Goal: Task Accomplishment & Management: Use online tool/utility

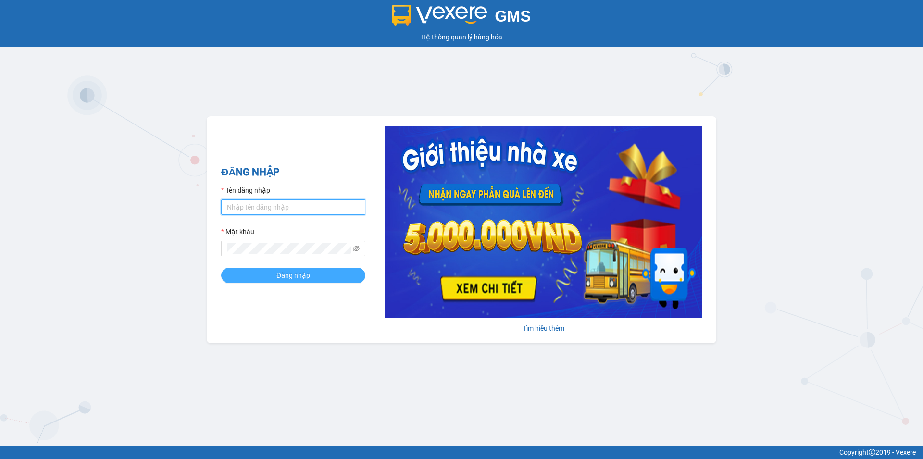
type input "tuanlinh.vxr"
click at [285, 282] on button "Đăng nhập" at bounding box center [293, 275] width 144 height 15
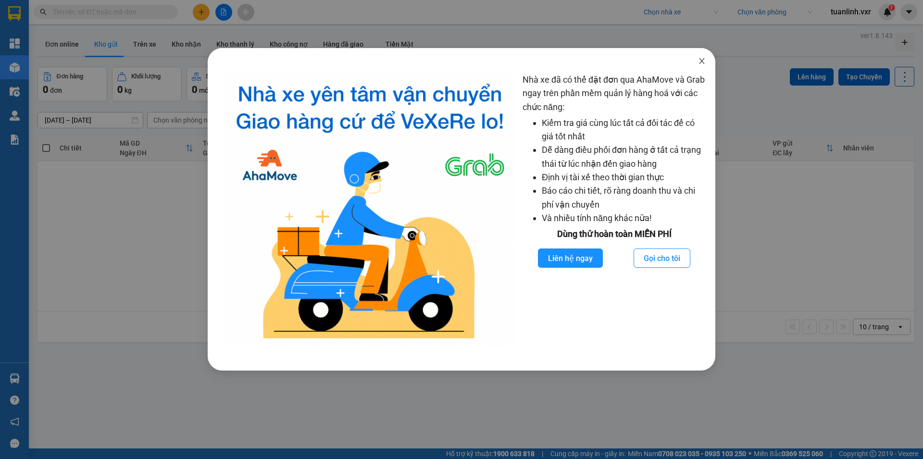
click at [706, 53] on span "Close" at bounding box center [702, 61] width 27 height 27
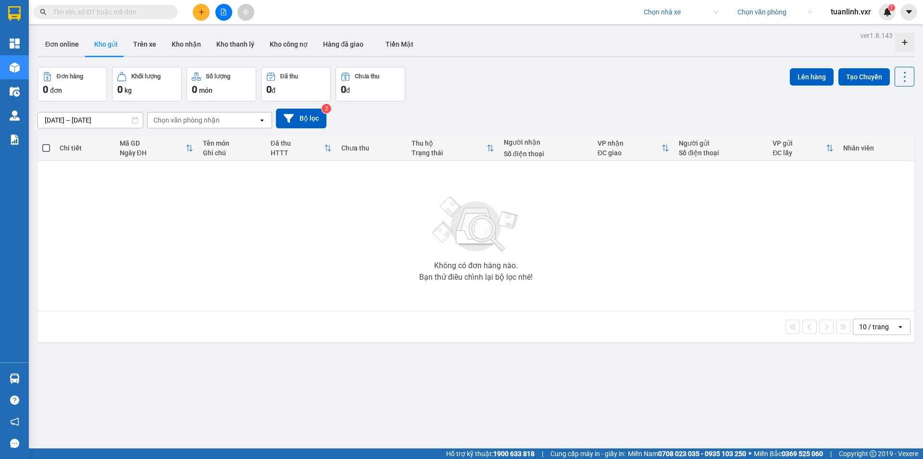
click at [670, 20] on div "Chọn nhà xe Chọn văn phòng tuanlinh.vxr 1" at bounding box center [780, 12] width 285 height 17
click at [663, 15] on input "search" at bounding box center [678, 12] width 68 height 14
type input "long ho"
click at [667, 28] on div "Long Hoàn Express" at bounding box center [680, 31] width 75 height 11
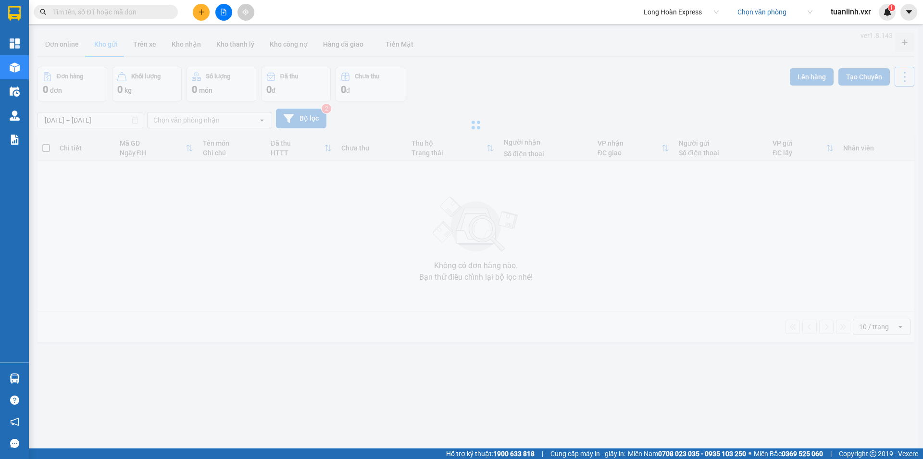
click at [760, 16] on input "search" at bounding box center [772, 12] width 68 height 14
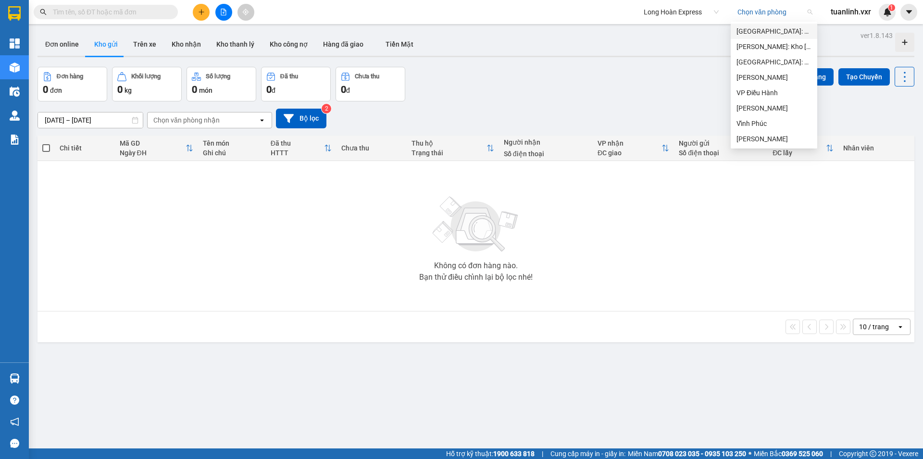
click at [759, 34] on div "[GEOGRAPHIC_DATA]: VP An Khánh Hoài Đức" at bounding box center [774, 31] width 75 height 11
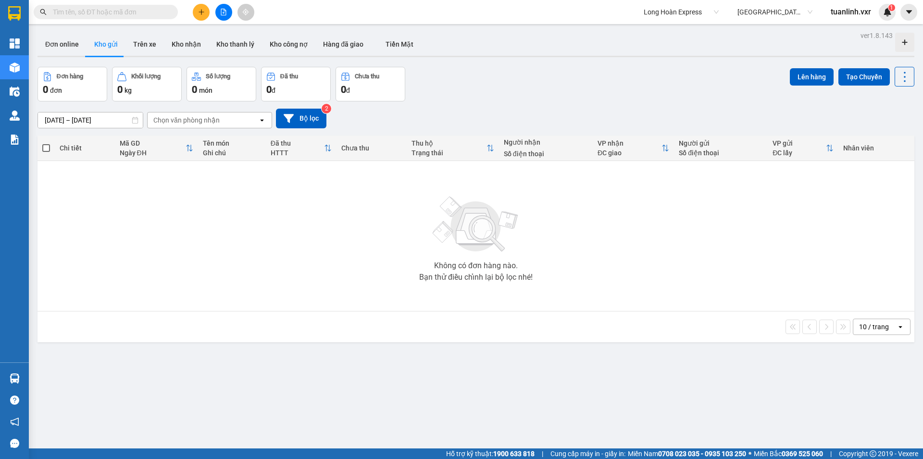
click at [580, 81] on div "ver 1.8.143 Đơn online Kho gửi Trên xe Kho nhận Kho thanh lý Kho công nợ Hàng đ…" at bounding box center [476, 258] width 885 height 459
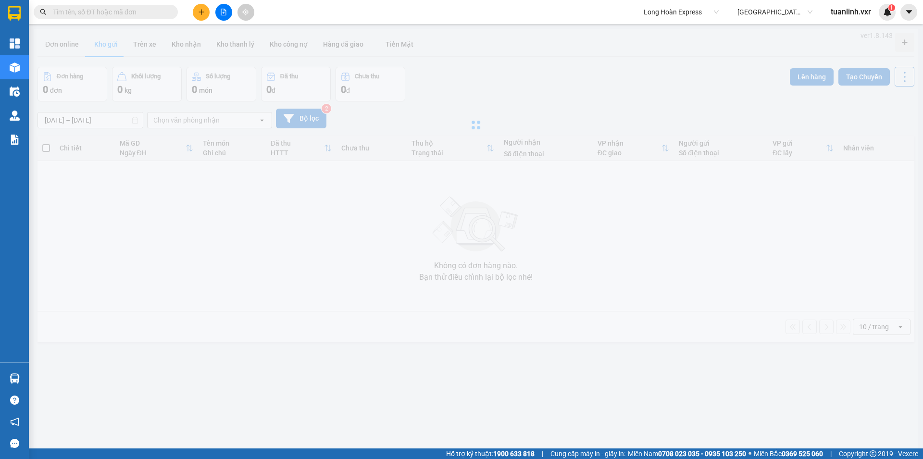
type input "15/08/2025 – 13/09/2025"
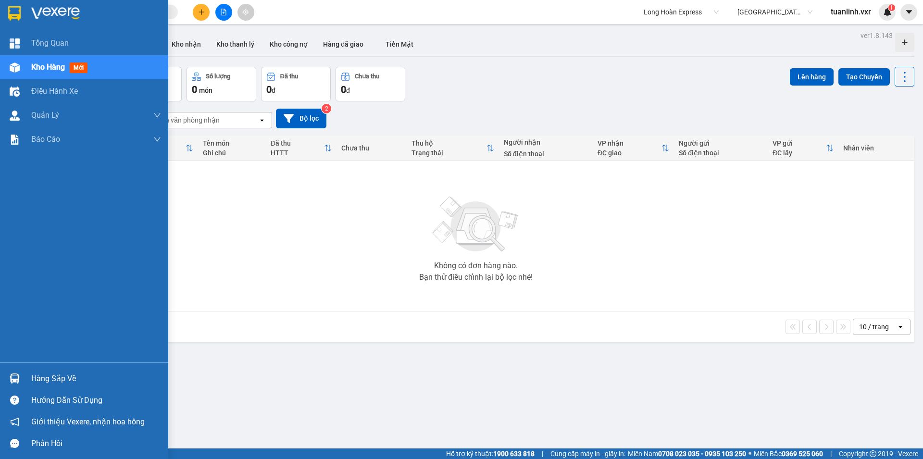
click at [13, 69] on img at bounding box center [15, 68] width 10 height 10
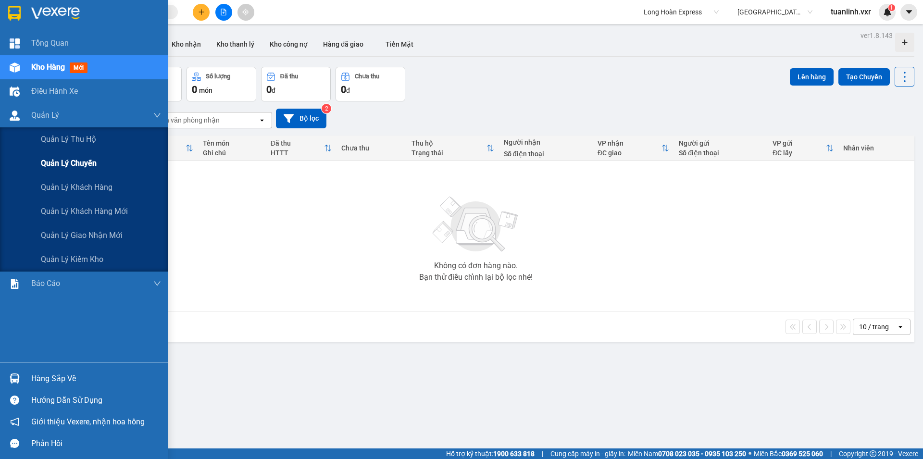
click at [79, 163] on span "Quản lý chuyến" at bounding box center [69, 163] width 56 height 12
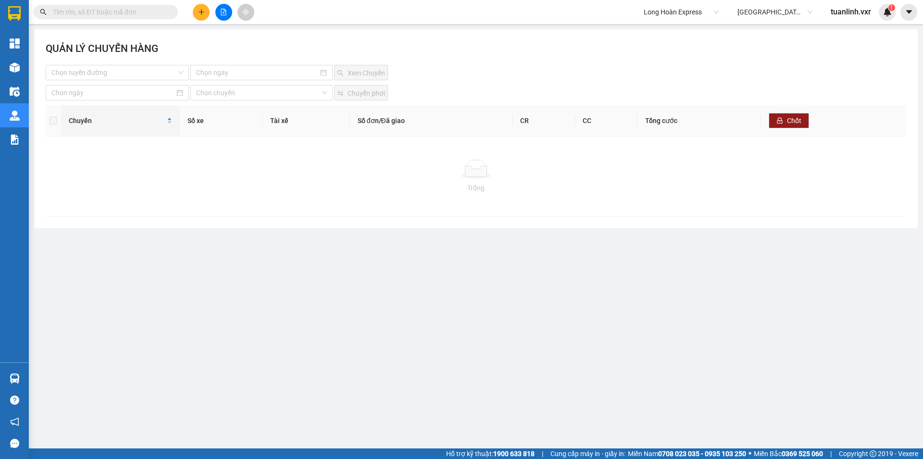
drag, startPoint x: 475, startPoint y: 297, endPoint x: 505, endPoint y: 282, distance: 33.1
click at [475, 296] on main "QUẢN LÝ CHUYẾN HÀNG Chọn tuyến đường Xem Chuyến Chọn chuyến Chuyển phơi Chuyến …" at bounding box center [461, 224] width 923 height 449
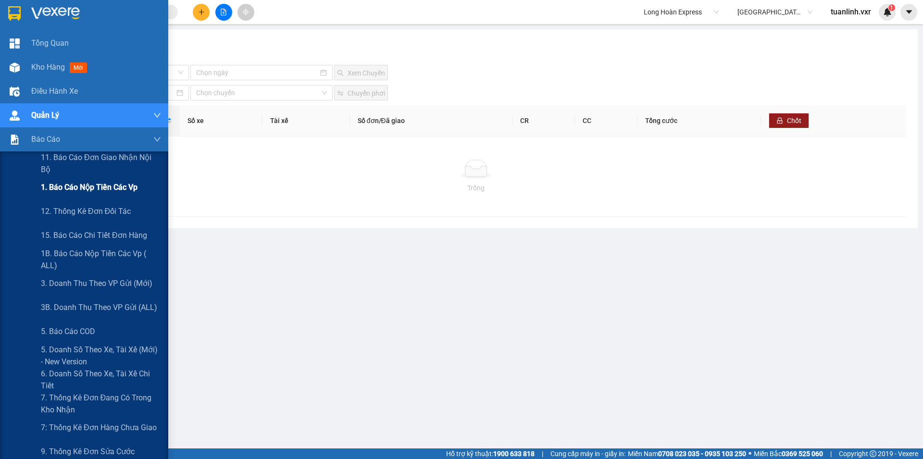
click at [68, 187] on span "1. Báo cáo nộp tiền các vp" at bounding box center [89, 187] width 97 height 12
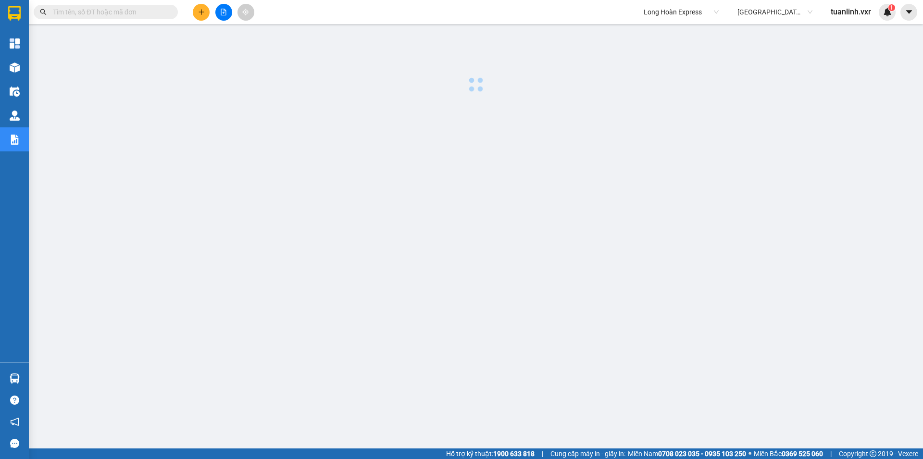
drag, startPoint x: 488, startPoint y: 289, endPoint x: 292, endPoint y: 162, distance: 232.9
click at [487, 288] on div at bounding box center [476, 245] width 885 height 433
click at [135, 14] on input "text" at bounding box center [110, 12] width 114 height 11
click at [125, 18] on span at bounding box center [106, 12] width 144 height 14
click at [124, 15] on input "text" at bounding box center [110, 12] width 114 height 11
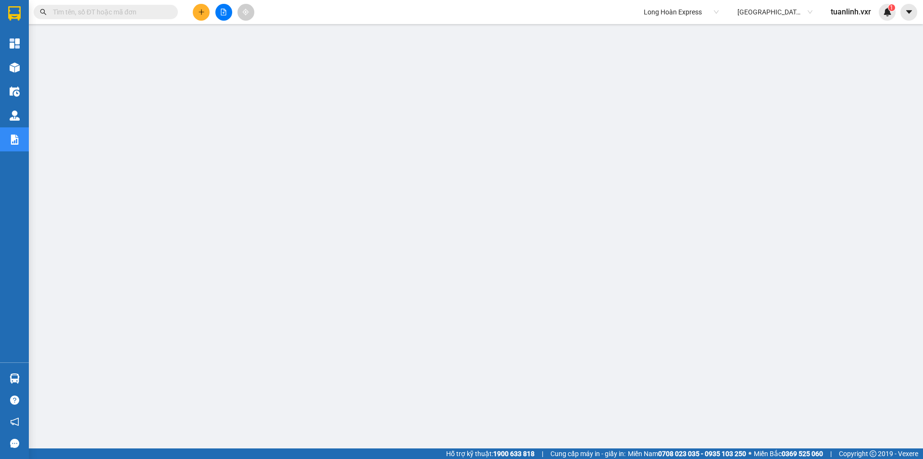
paste input "KQ121109250014"
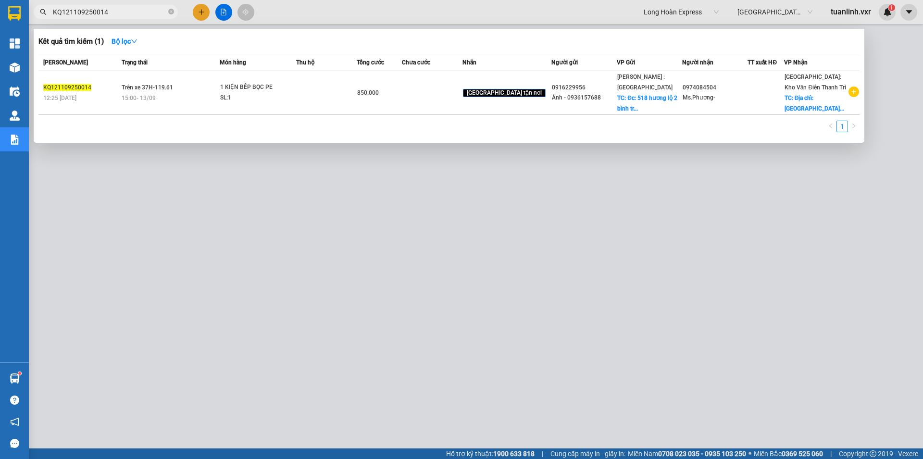
drag, startPoint x: 269, startPoint y: 278, endPoint x: 268, endPoint y: 273, distance: 4.8
click at [268, 273] on div at bounding box center [461, 229] width 923 height 459
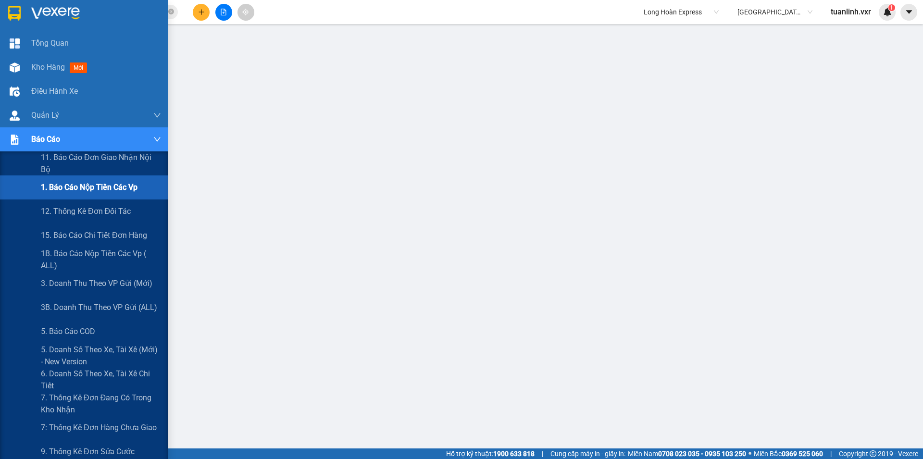
click at [68, 199] on div "1. Báo cáo nộp tiền các vp" at bounding box center [101, 188] width 120 height 24
click at [69, 198] on div "1. Báo cáo nộp tiền các vp" at bounding box center [101, 188] width 120 height 24
click at [76, 213] on span "12. Thống kê đơn đối tác" at bounding box center [86, 211] width 90 height 12
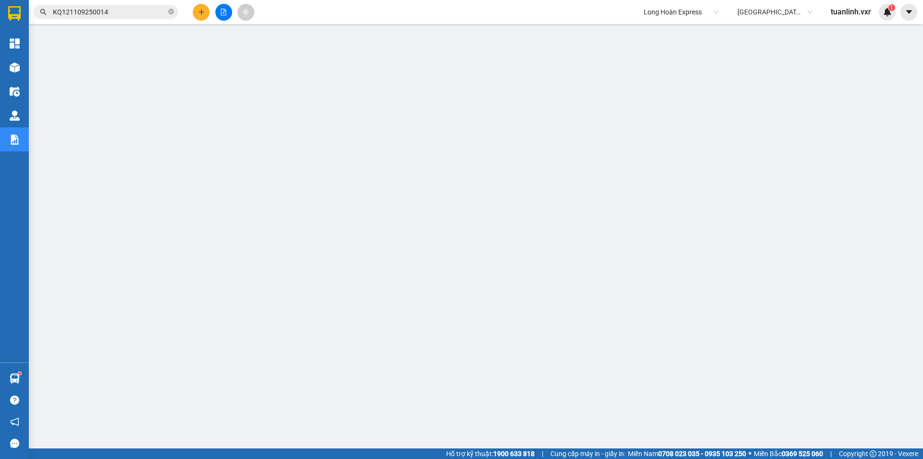
click at [145, 13] on input "KQ121109250014" at bounding box center [110, 12] width 114 height 11
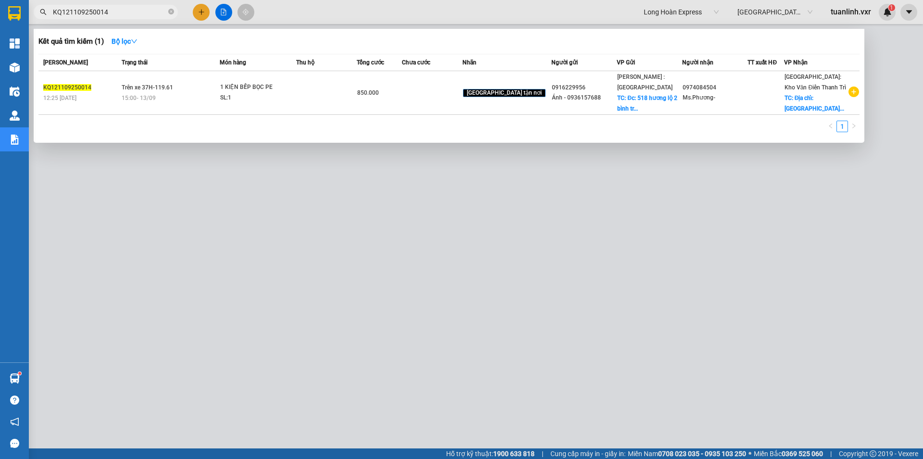
paste input "VP101209250018"
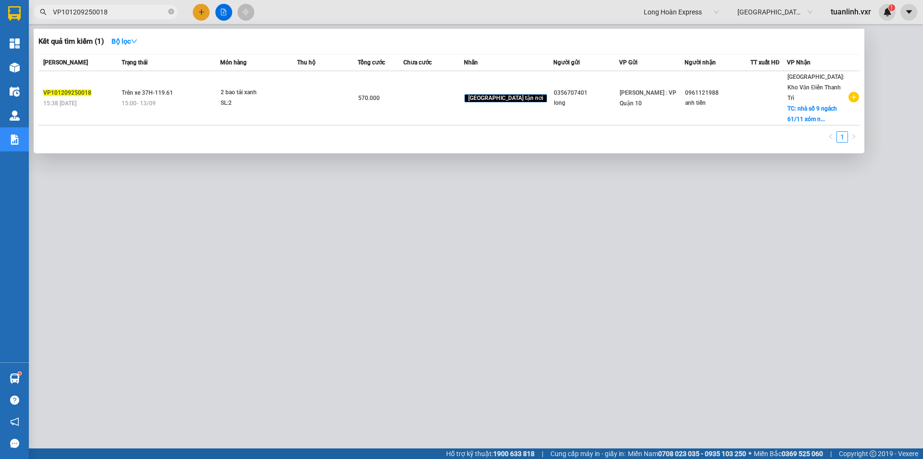
paste input "QU121109250019"
paste input "KQ121109250002"
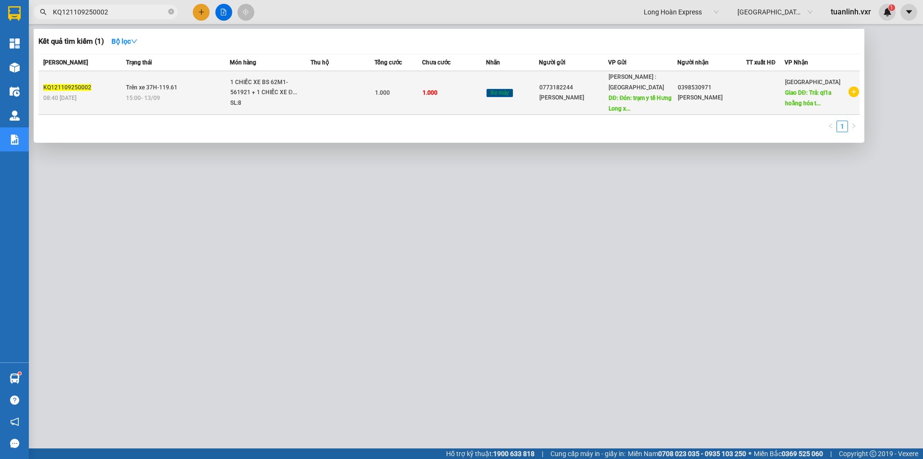
type input "KQ121109250002"
click at [426, 113] on td "1.000" at bounding box center [454, 93] width 64 height 44
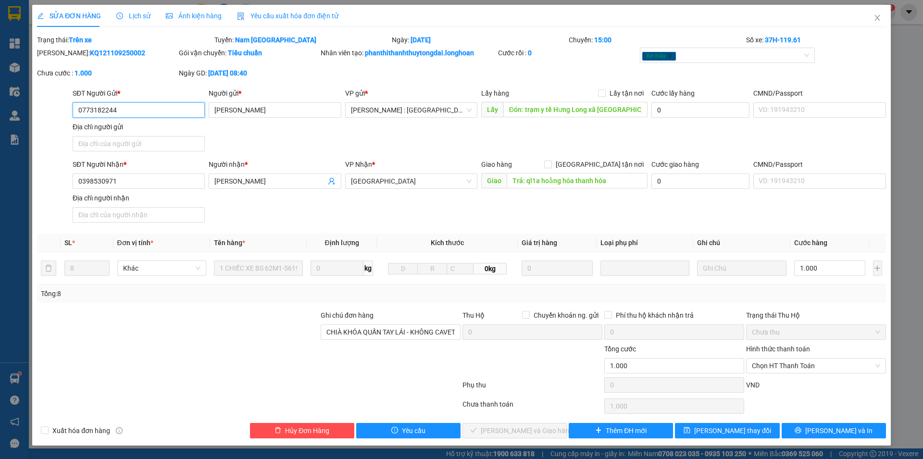
type input "0773182244"
type input "Phạm Thị Thúy"
type input "Đón: trạm y tế Hưng Long xã Hưng Long Bình Chánh TP HCM"
type input "0398530971"
type input "Phùng Thị Ngân"
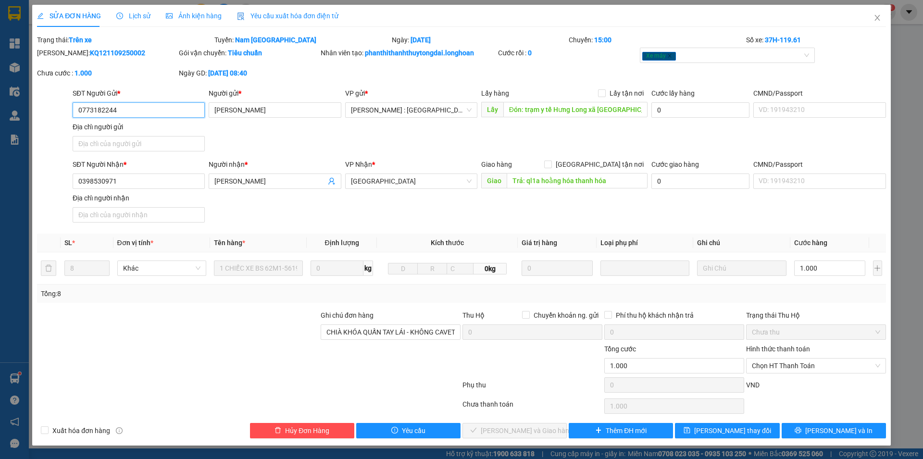
type input "Trả: ql1a hoằng hóa thanh hóa"
type input "CHIÀ KHÓA QUẤN TAY LÁI - KHÔNG CAVET"
type input "1.000"
click at [129, 16] on span "Lịch sử" at bounding box center [133, 16] width 34 height 8
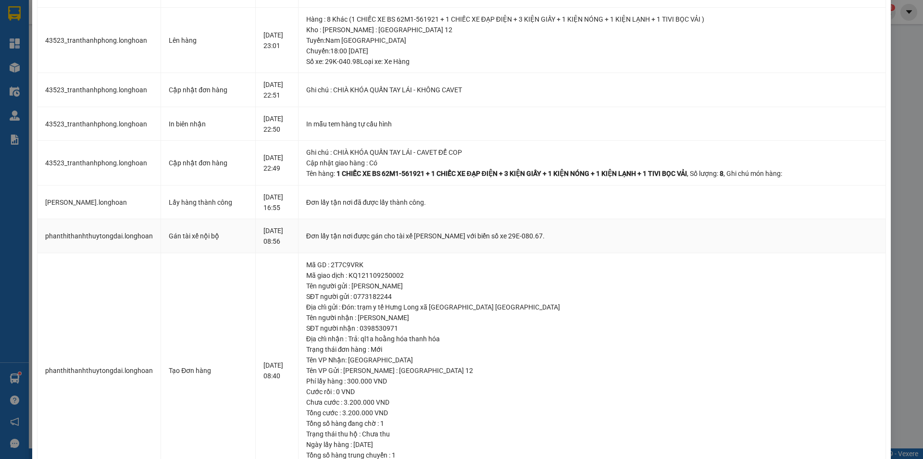
scroll to position [487, 0]
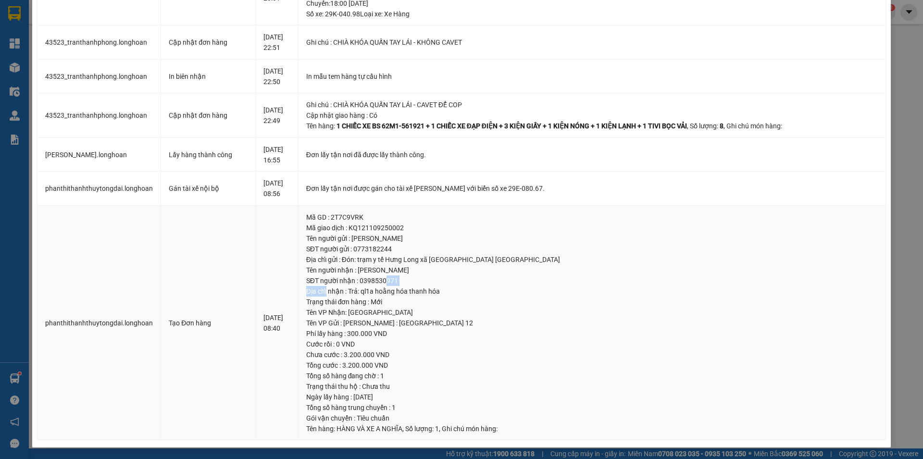
drag, startPoint x: 376, startPoint y: 280, endPoint x: 330, endPoint y: 289, distance: 46.5
click at [330, 289] on td "Mã GD : 2T7C9VRK Mã giao dịch : KQ121109250002 Tên người gửi : Phạm Thị Thúy SĐ…" at bounding box center [593, 323] width 588 height 235
click at [327, 292] on div "Địa chỉ nhận : Trả: ql1a hoằng hóa thanh hóa" at bounding box center [592, 291] width 572 height 11
drag, startPoint x: 352, startPoint y: 292, endPoint x: 494, endPoint y: 305, distance: 143.0
click at [494, 305] on td "Mã GD : 2T7C9VRK Mã giao dịch : KQ121109250002 Tên người gửi : Phạm Thị Thúy SĐ…" at bounding box center [593, 323] width 588 height 235
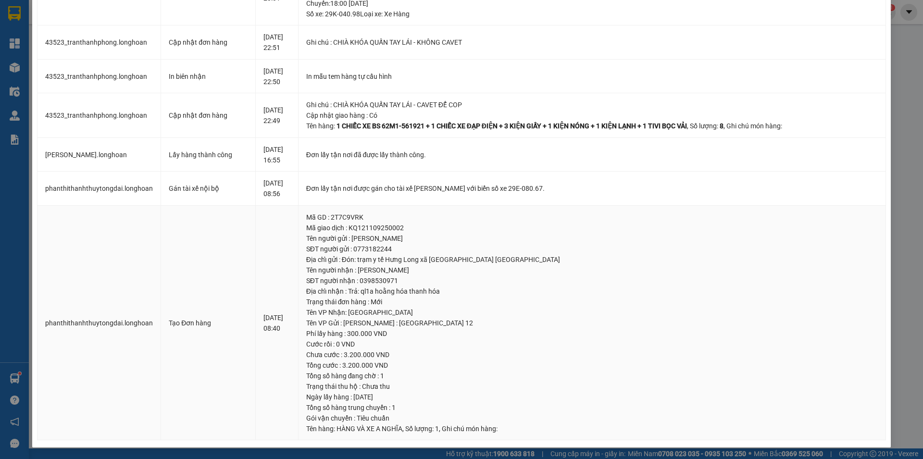
click at [493, 311] on div "Tên VP Nhận: Thanh Hóa" at bounding box center [592, 312] width 572 height 11
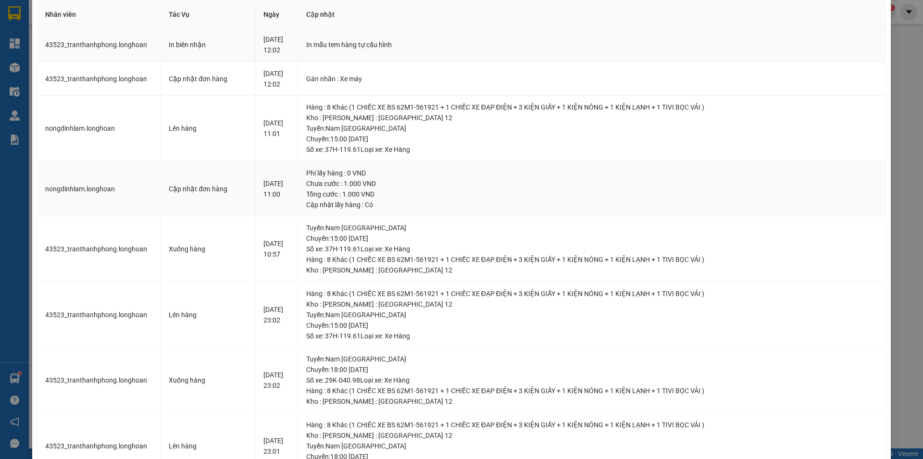
scroll to position [0, 0]
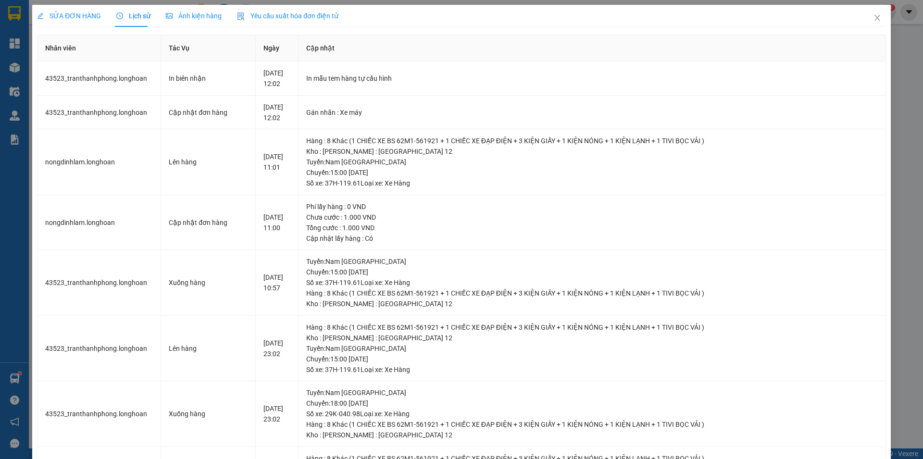
click at [94, 13] on span "SỬA ĐƠN HÀNG" at bounding box center [69, 16] width 64 height 8
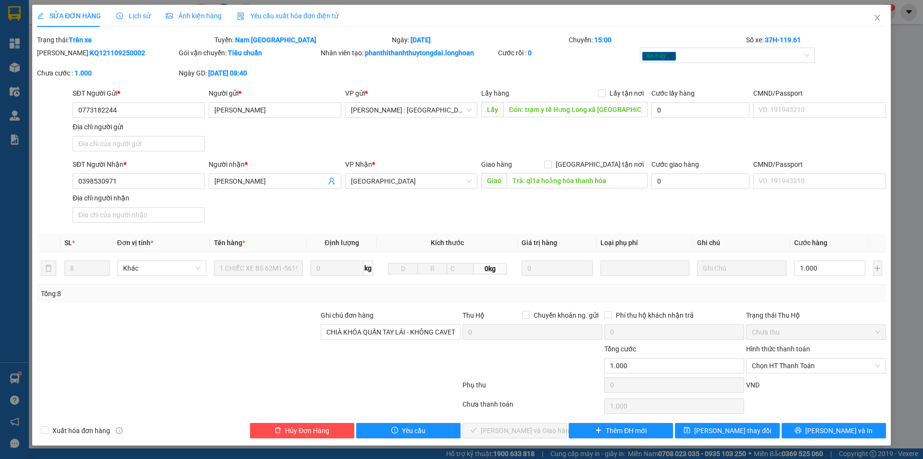
click at [618, 141] on div "SĐT Người Gửi * 0773182244 Người gửi * Phạm Thị Thúy VP gửi * Hồ Chí Minh : Kho…" at bounding box center [480, 121] width 818 height 67
drag, startPoint x: 872, startPoint y: 29, endPoint x: 871, endPoint y: 22, distance: 7.4
click at [872, 25] on span "Close" at bounding box center [877, 18] width 27 height 27
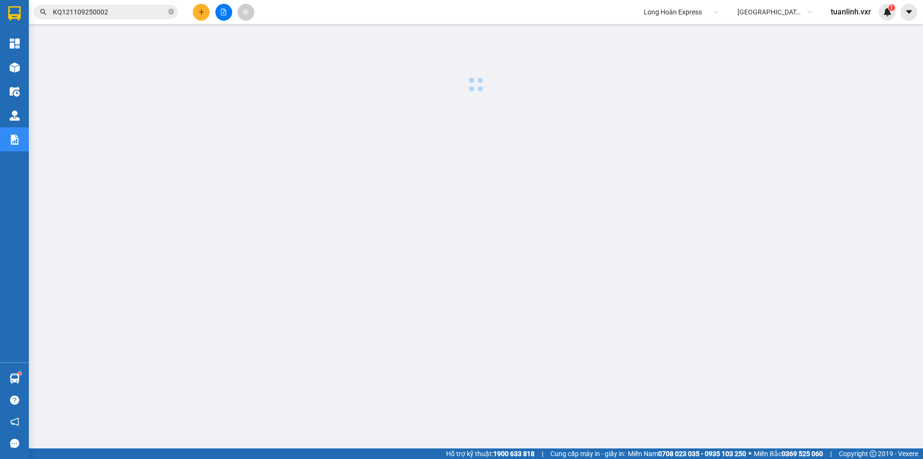
click at [871, 22] on div "Kết quả tìm kiếm ( 1 ) Bộ lọc Mã ĐH Trạng thái Món hàng Thu hộ Tổng cước Chưa c…" at bounding box center [461, 12] width 923 height 24
click at [922, 11] on div "Long Hoàn Express Hà Nội: VP An Khánh Hoài Đức tuanlinh.vxr 1" at bounding box center [780, 12] width 285 height 17
click at [911, 13] on icon "caret-down" at bounding box center [909, 12] width 9 height 9
click at [867, 35] on div "Cấu hình nhà xe" at bounding box center [883, 36] width 49 height 11
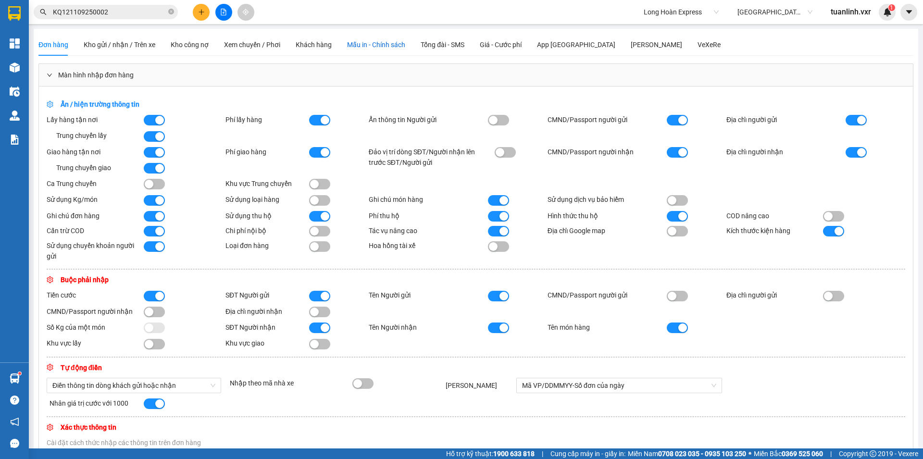
click at [365, 41] on div "Mẫu in - Chính sách" at bounding box center [376, 44] width 58 height 11
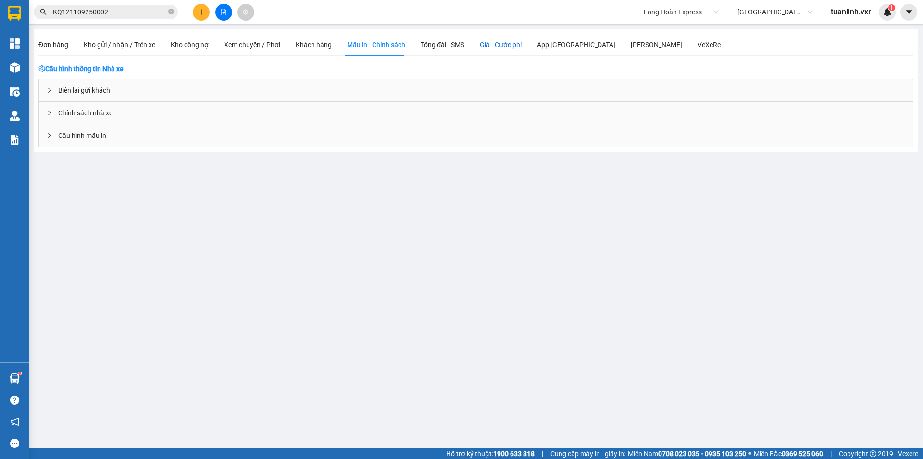
click at [506, 49] on span "Giá - Cước phí" at bounding box center [501, 45] width 42 height 8
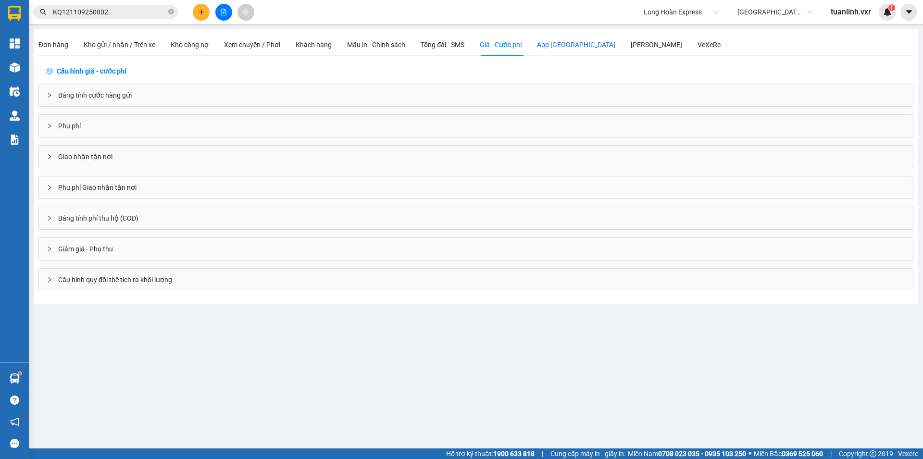
click at [560, 49] on div "App [GEOGRAPHIC_DATA]" at bounding box center [576, 44] width 78 height 11
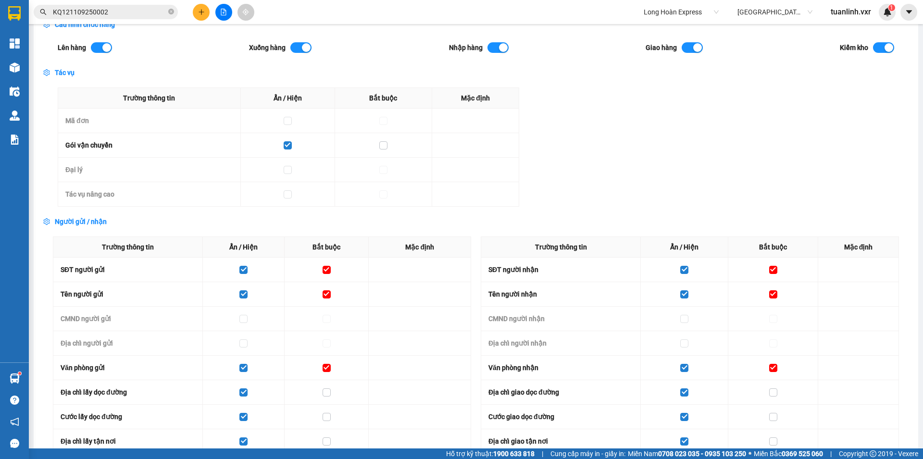
scroll to position [14, 0]
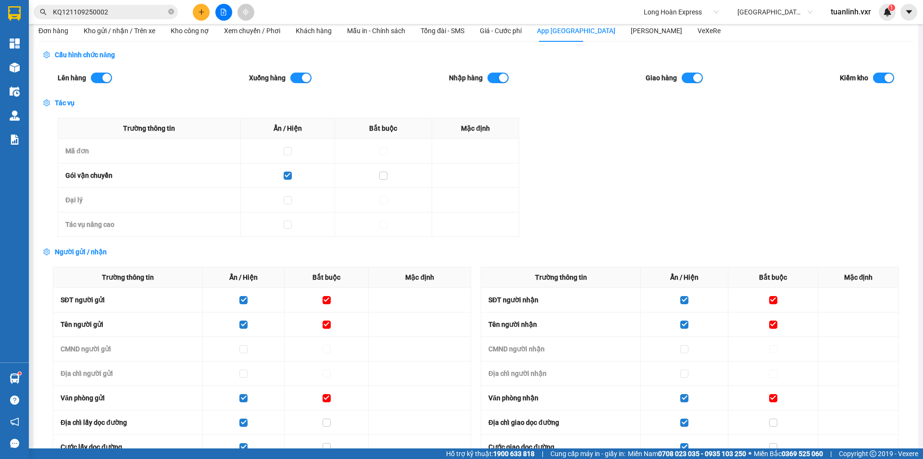
click at [601, 228] on div "Tác vụ Trường thông tin Ẩn / Hiện Bắt buộc Mặc định Mã đơn Gói vận chuyển Đại l…" at bounding box center [475, 167] width 875 height 139
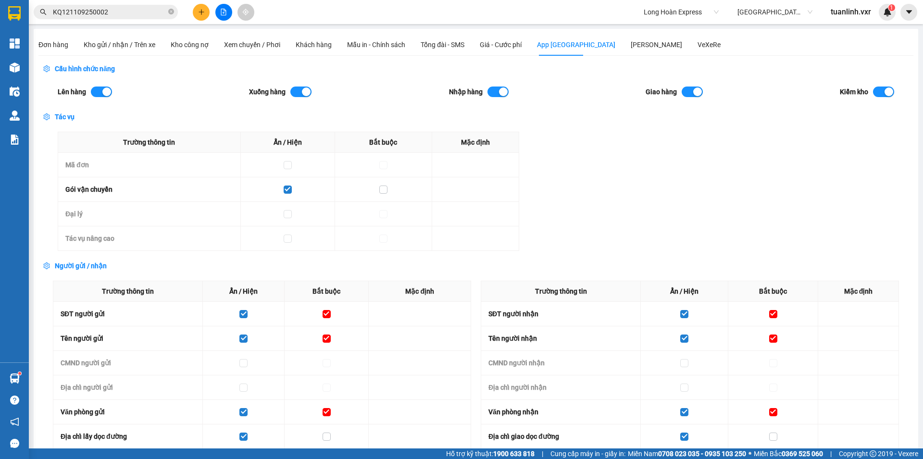
click at [583, 200] on div "Tác vụ Trường thông tin Ẩn / Hiện Bắt buộc Mặc định Mã đơn Gói vận chuyển Đại l…" at bounding box center [475, 181] width 875 height 139
click at [573, 201] on div "Tác vụ Trường thông tin Ẩn / Hiện Bắt buộc Mặc định Mã đơn Gói vận chuyển Đại l…" at bounding box center [475, 181] width 875 height 139
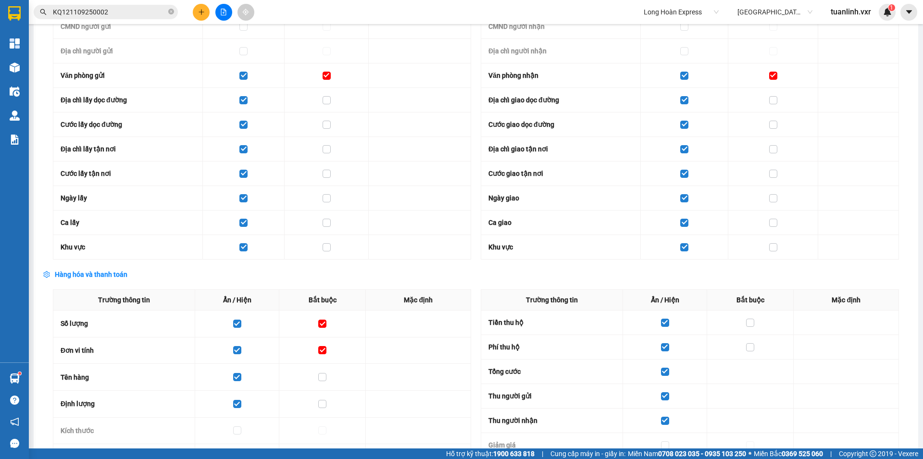
scroll to position [735, 0]
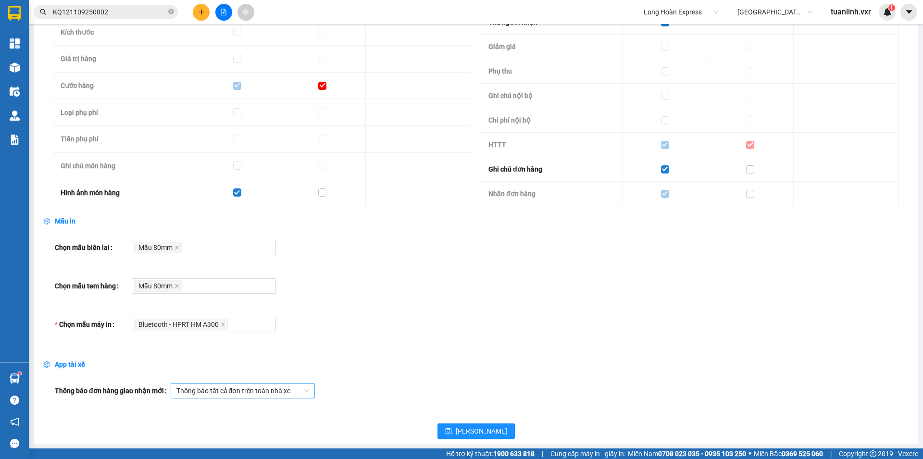
click at [274, 392] on span "Thông báo tất cả đơn trên toàn nhà xe" at bounding box center [243, 391] width 133 height 14
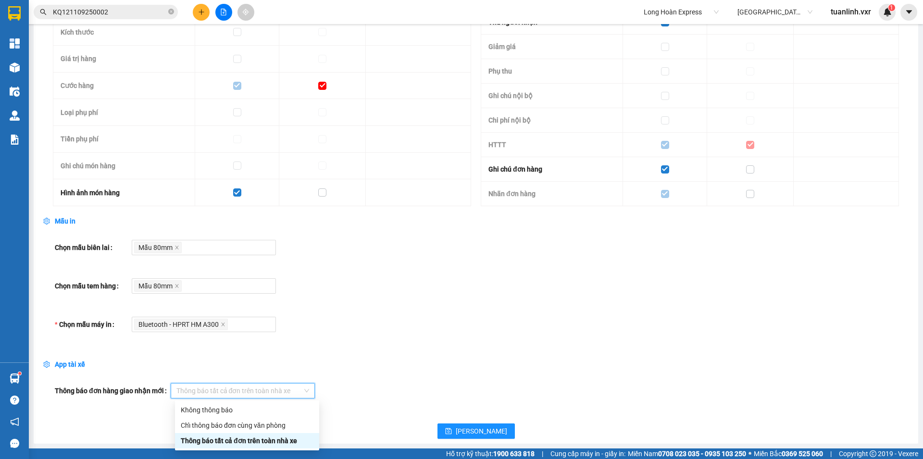
click at [512, 366] on div "App tài xế" at bounding box center [475, 364] width 875 height 11
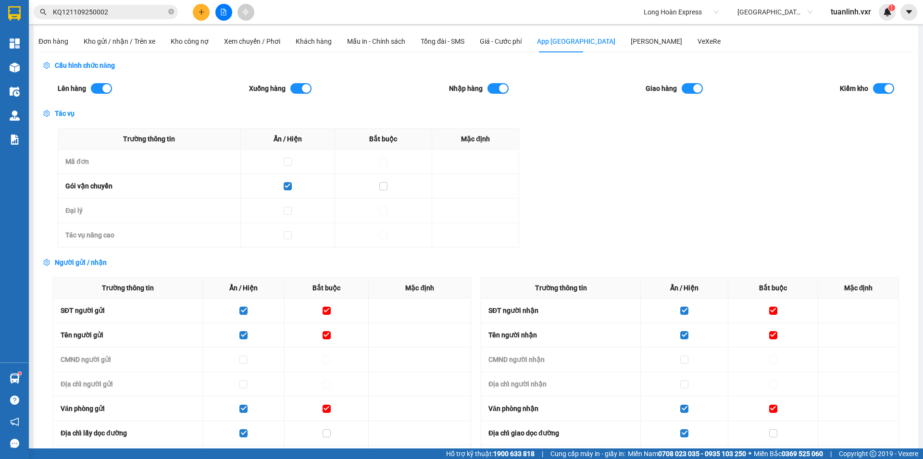
scroll to position [0, 0]
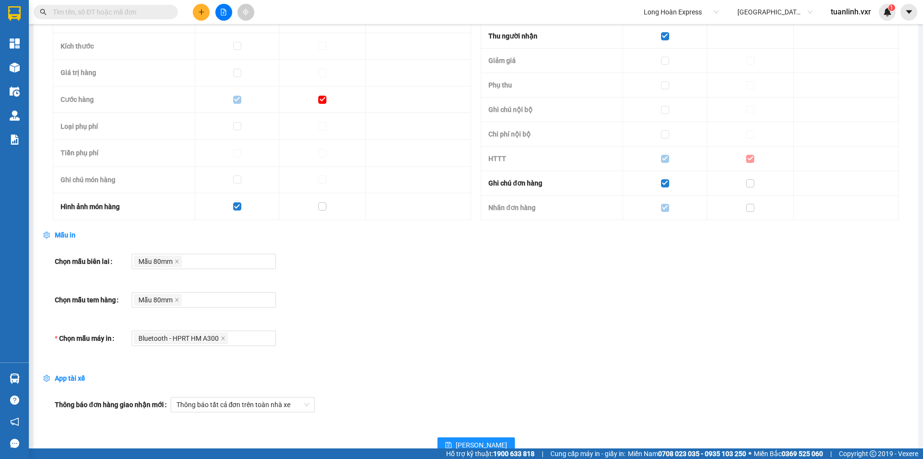
scroll to position [735, 0]
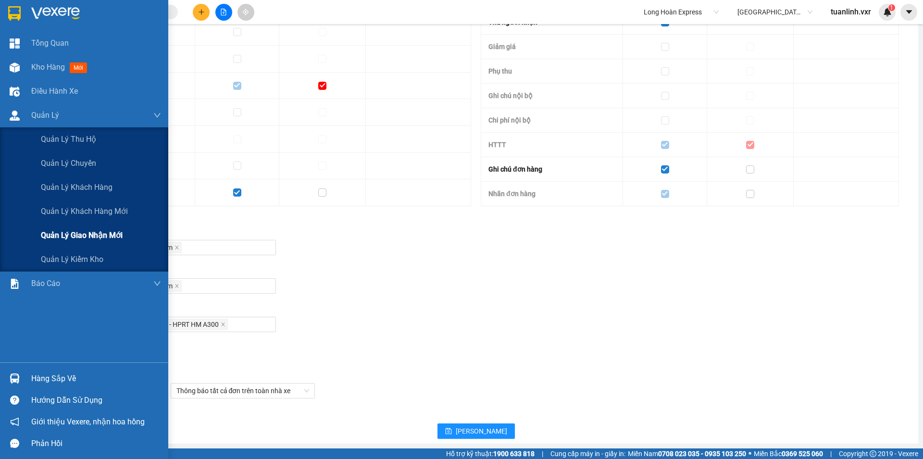
click at [66, 234] on span "Quản lý giao nhận mới" at bounding box center [82, 235] width 82 height 12
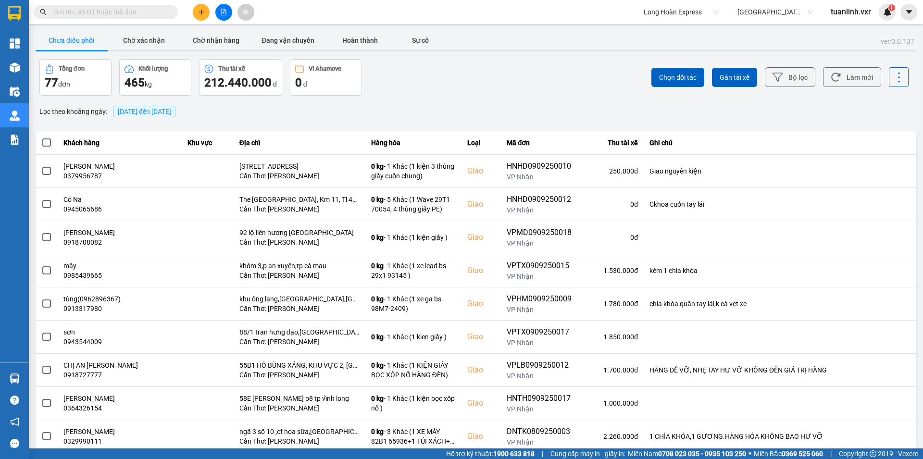
click at [495, 72] on div "Chọn đối tác Gán tài xế Bộ lọc Làm mới" at bounding box center [691, 77] width 435 height 37
click at [557, 76] on div "Chọn đối tác Gán tài xế Bộ lọc Làm mới" at bounding box center [691, 77] width 435 height 37
click at [917, 14] on button at bounding box center [909, 12] width 17 height 17
click at [880, 38] on div "Cấu hình nhà xe" at bounding box center [883, 36] width 49 height 11
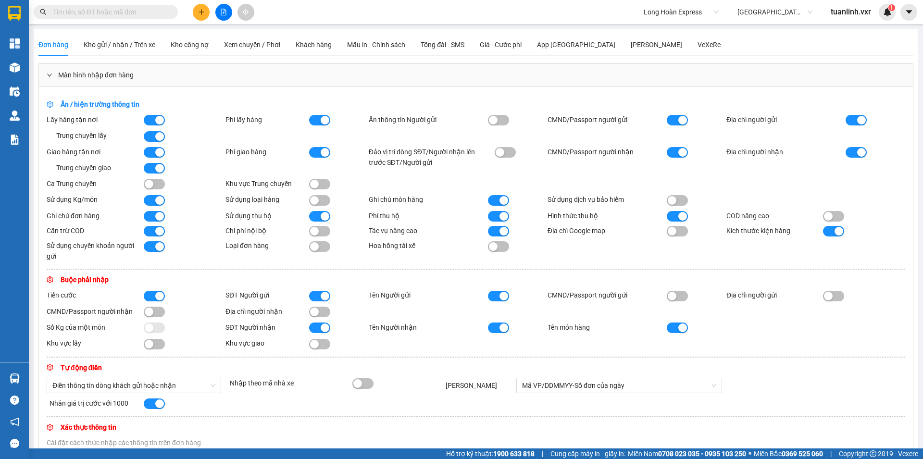
click at [220, 43] on div "Đơn hàng Kho gửi / nhận / Trên xe Kho công nợ Xem chuyến / Phơi Khách hàng Mẫu …" at bounding box center [379, 45] width 682 height 22
drag, startPoint x: 193, startPoint y: 47, endPoint x: 277, endPoint y: 49, distance: 84.2
click at [207, 47] on div "Kho công nợ" at bounding box center [190, 44] width 38 height 11
click at [234, 47] on span "Xem chuyến / Phơi" at bounding box center [252, 45] width 56 height 8
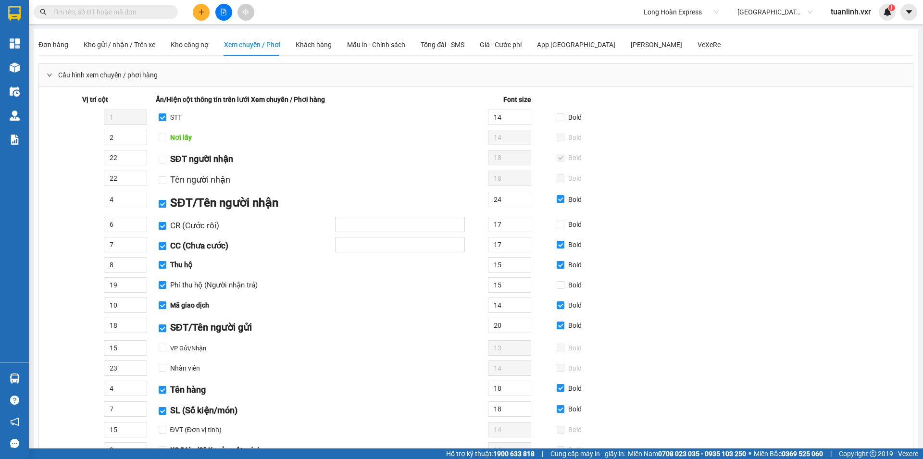
click at [137, 70] on span "Cấu hình xem chuyến / phơi hàng" at bounding box center [108, 75] width 100 height 11
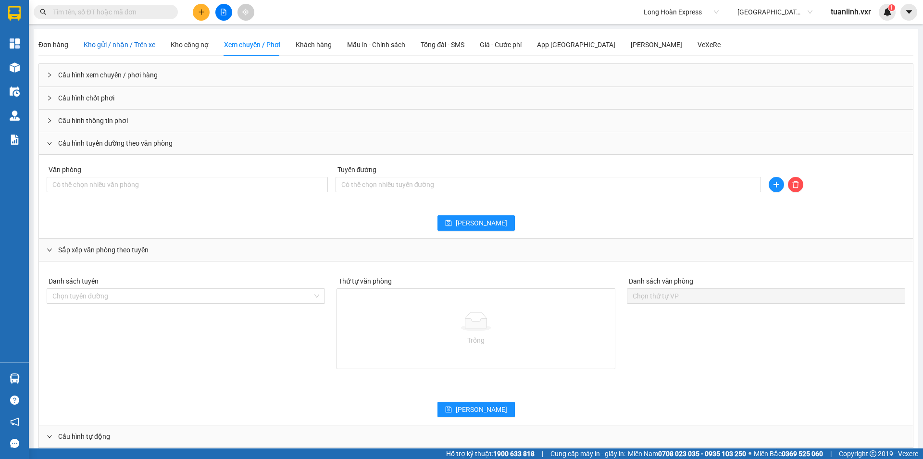
click at [115, 46] on span "Kho gửi / nhận / Trên xe" at bounding box center [120, 45] width 72 height 8
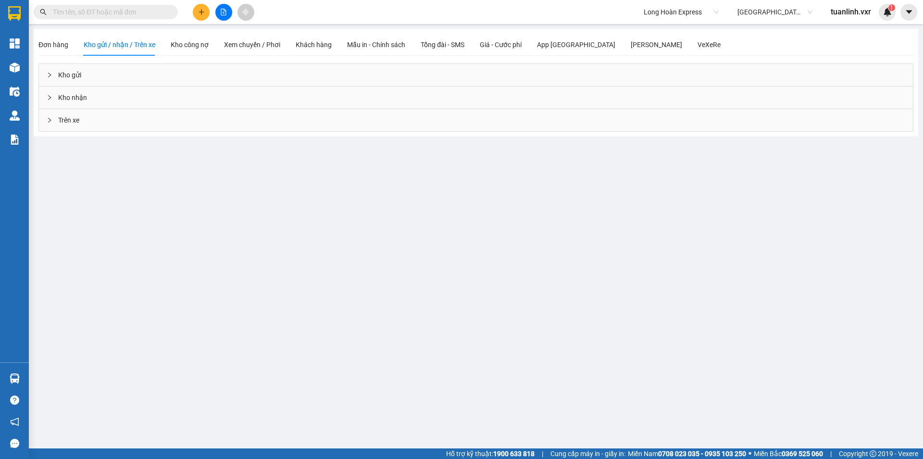
click at [79, 95] on div "Kho nhận" at bounding box center [476, 98] width 874 height 22
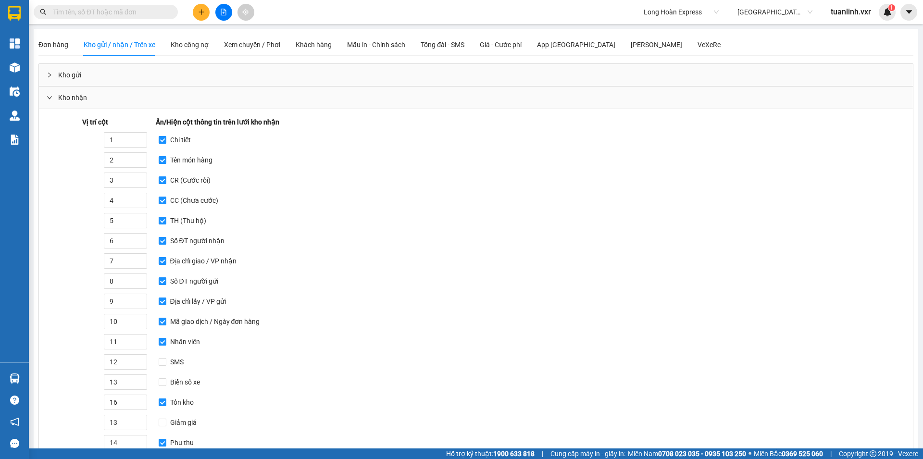
click at [667, 14] on span "Long Hoàn Express" at bounding box center [681, 12] width 75 height 14
type input "xe ty le"
click at [704, 39] on body "Kết quả tìm kiếm ( 0 ) Bộ lọc No Data [GEOGRAPHIC_DATA]: VP An Khánh Hoài Đức t…" at bounding box center [461, 229] width 923 height 459
click at [676, 17] on span "Long Hoàn Express" at bounding box center [681, 12] width 75 height 14
type input "xe ty k"
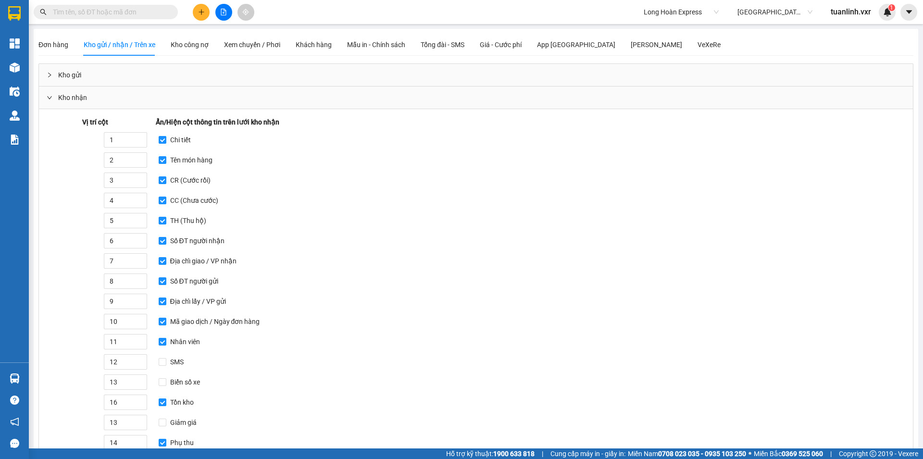
click at [604, 147] on div "Vị trí cột Ẩn/Hiện cột thông tin trên lưới kho nhận 1 Chi tiết 2 Tên món hàng 3…" at bounding box center [368, 306] width 650 height 379
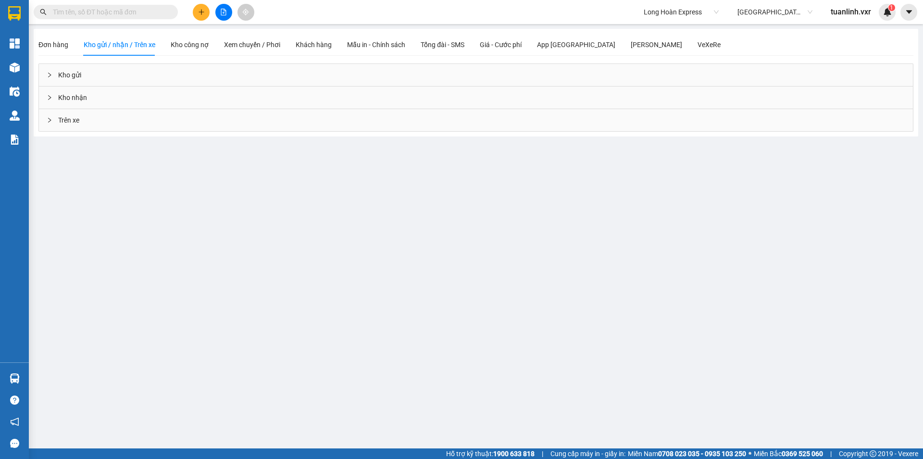
click at [130, 105] on div "Kho nhận" at bounding box center [476, 98] width 874 height 22
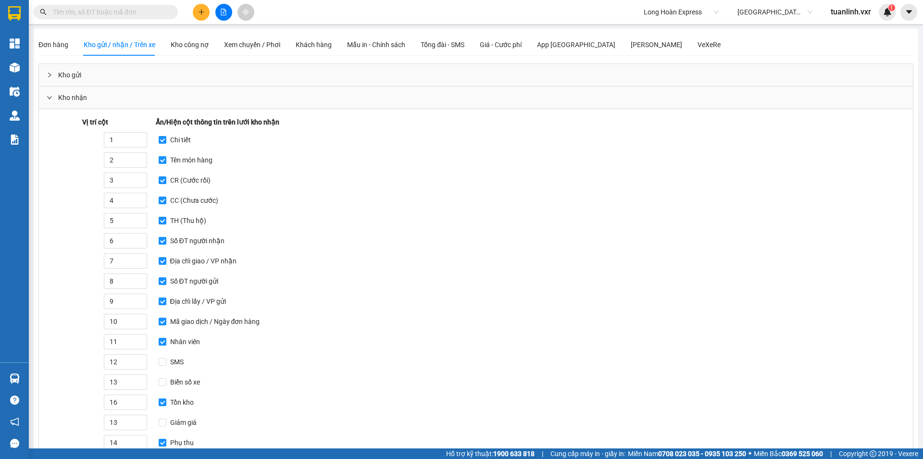
click at [647, 23] on div "Kết quả tìm kiếm ( 0 ) Bộ lọc No Data Long Hoàn Express [GEOGRAPHIC_DATA]: VP A…" at bounding box center [461, 12] width 923 height 24
click at [658, 14] on span "Long Hoàn Express" at bounding box center [681, 12] width 75 height 14
type input "xe ty"
click at [666, 31] on div "Xe [PERSON_NAME]" at bounding box center [680, 31] width 75 height 11
click at [755, 19] on div "Chọn văn phòng" at bounding box center [775, 11] width 87 height 15
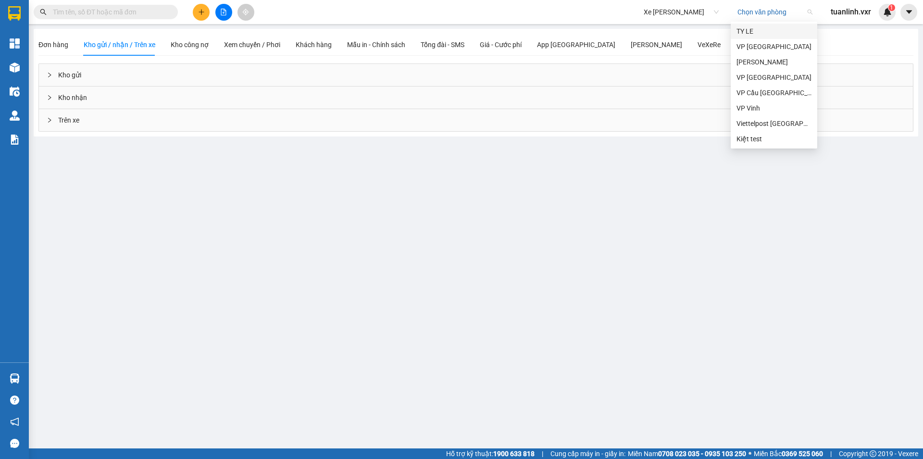
click at [779, 44] on div "VP Hải Phòng" at bounding box center [774, 46] width 75 height 11
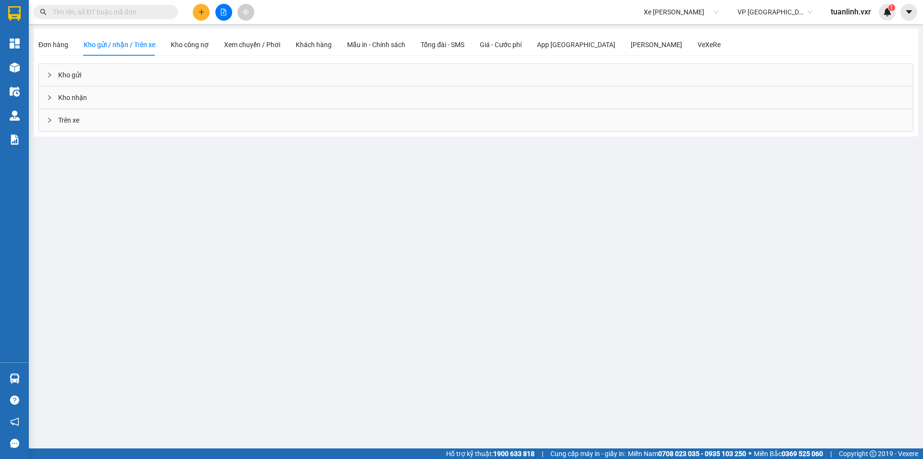
click at [450, 223] on main "Đơn hàng Kho gửi / nhận / Trên xe Kho công nợ Xem chuyến / Phơi Khách hàng Mẫu …" at bounding box center [461, 224] width 923 height 449
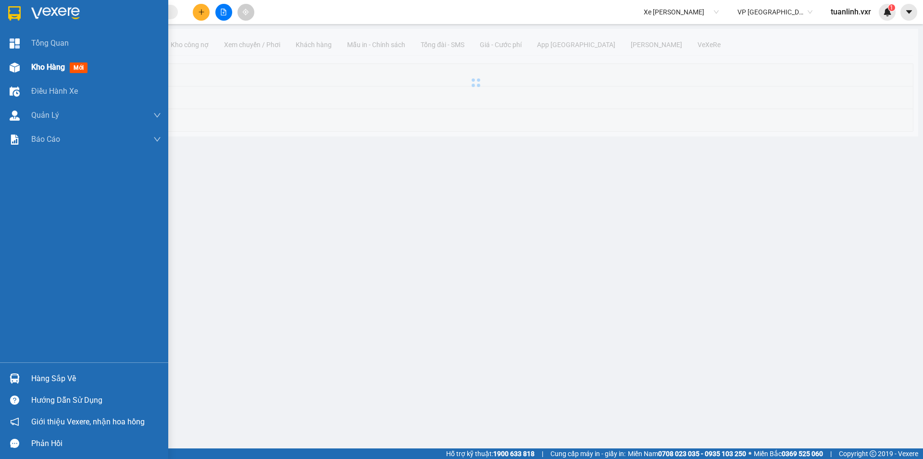
drag, startPoint x: 12, startPoint y: 57, endPoint x: 47, endPoint y: 63, distance: 35.6
click at [12, 57] on div "Kho hàng mới" at bounding box center [84, 67] width 168 height 24
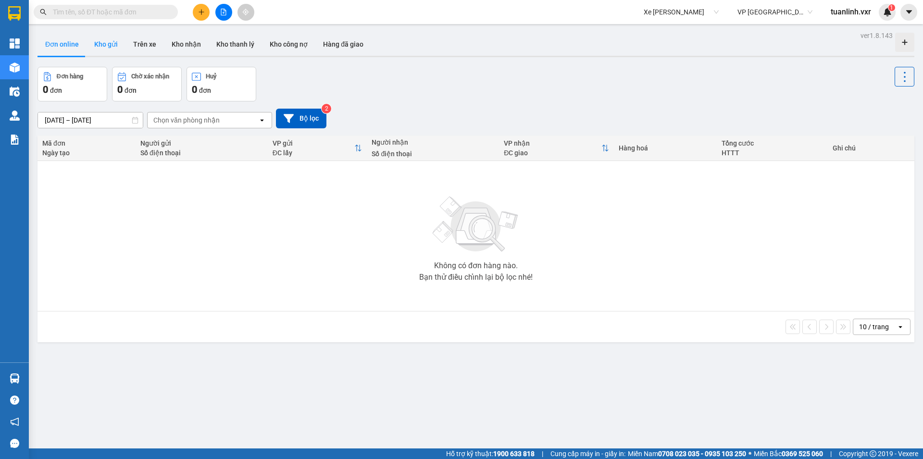
click at [106, 45] on button "Kho gửi" at bounding box center [106, 44] width 39 height 23
type input "12/09/2025 – 13/09/2025"
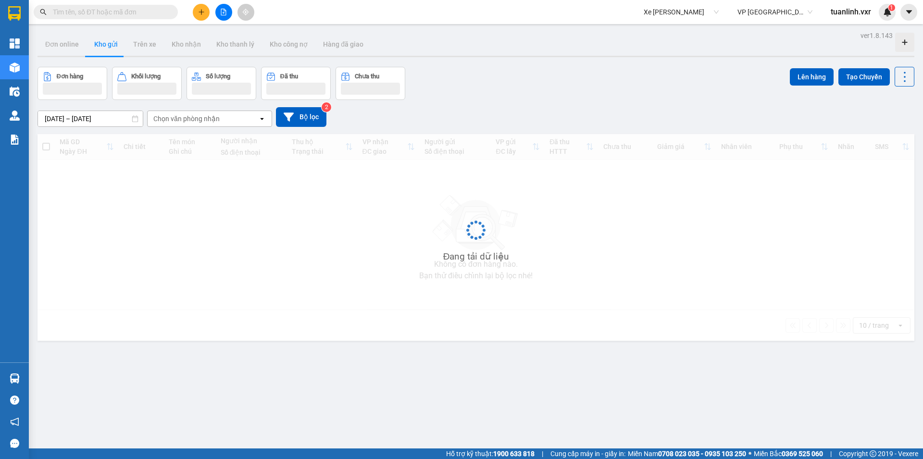
click at [548, 101] on div "12/09/2025 – 13/09/2025 Press the down arrow key to interact with the calendar …" at bounding box center [476, 117] width 877 height 34
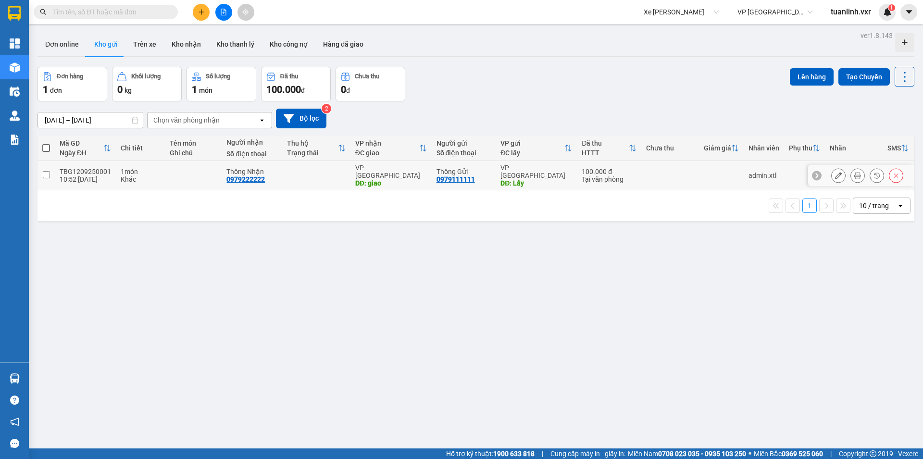
click at [243, 176] on div "0979222222" at bounding box center [246, 180] width 38 height 8
click at [317, 181] on td at bounding box center [316, 175] width 68 height 29
checkbox input "true"
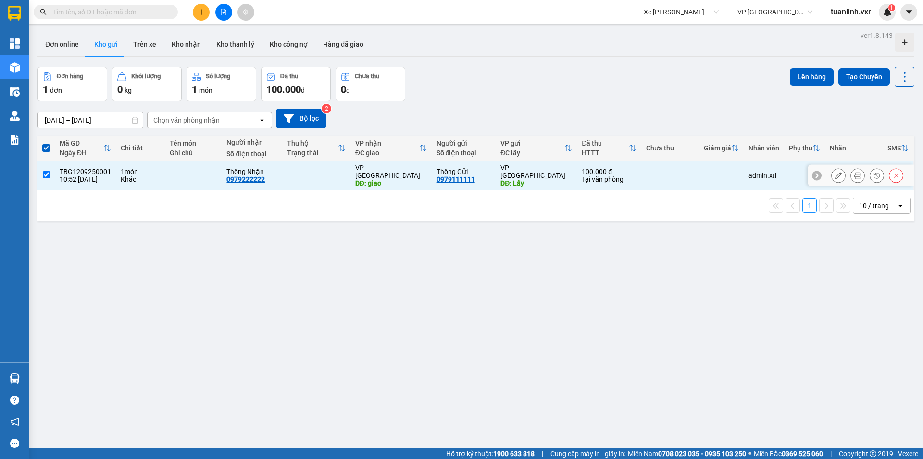
click at [832, 174] on button at bounding box center [838, 175] width 13 height 17
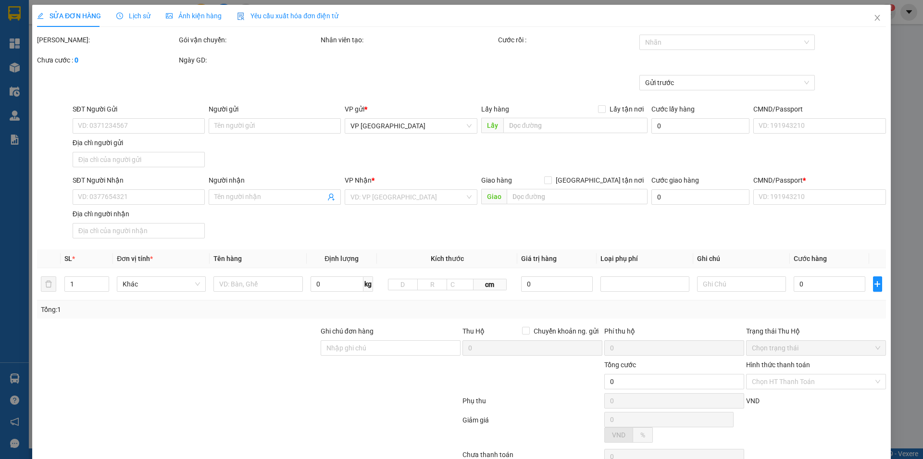
type input "0979111111"
type input "Thông Gửi"
type input "Lấy"
type input "20.000"
type input "111111111111"
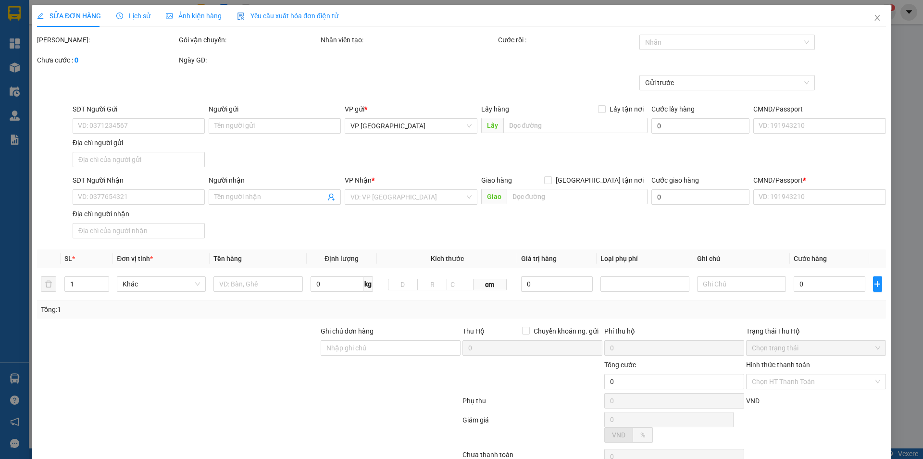
type input "0979222222"
type input "Thông Nhận"
type input "giao"
type input "222222222222"
type input "100.000"
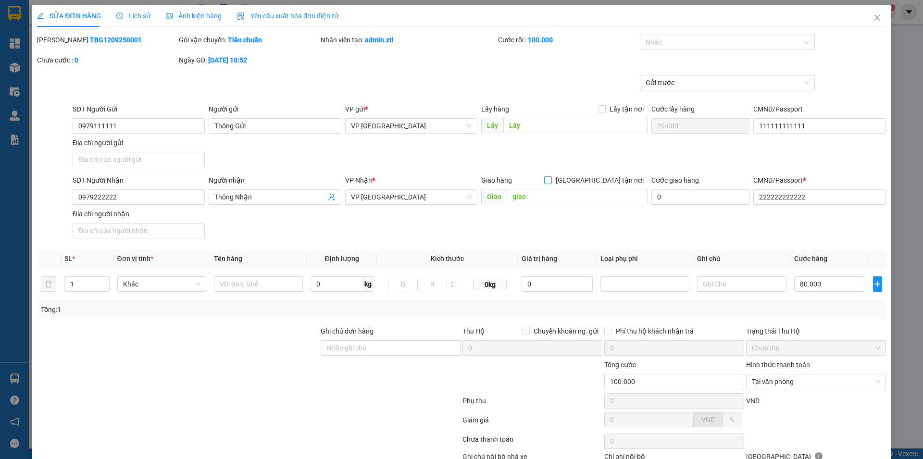
click at [633, 183] on span "[GEOGRAPHIC_DATA] tận nơi" at bounding box center [600, 180] width 96 height 11
click at [551, 183] on input "[GEOGRAPHIC_DATA] tận nơi" at bounding box center [547, 180] width 7 height 7
checkbox input "true"
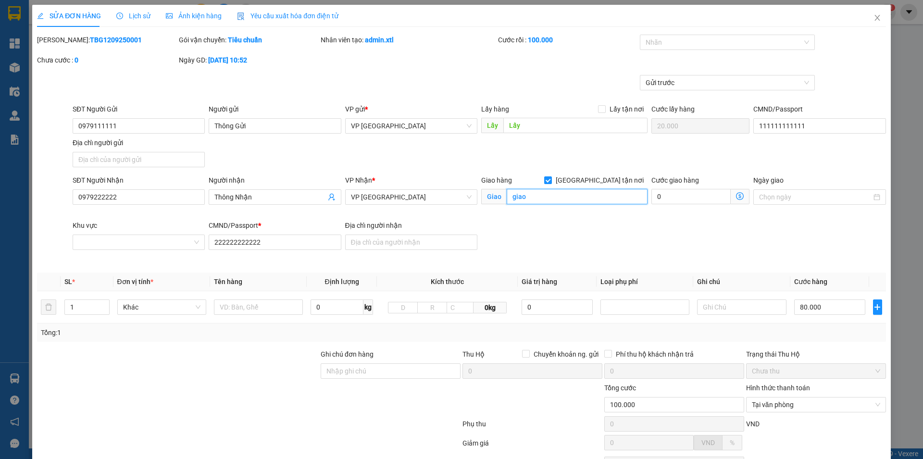
click at [566, 193] on input "giao" at bounding box center [577, 196] width 141 height 15
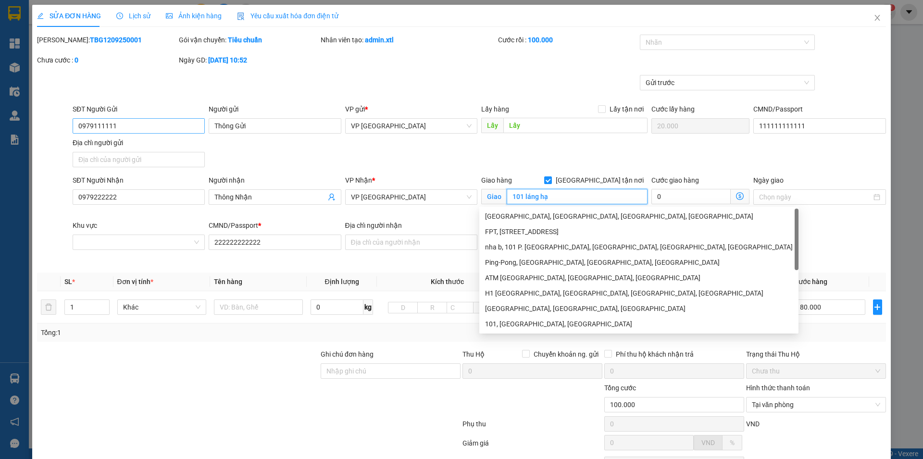
type input "101 láng hạ"
click at [121, 125] on input "0979111111" at bounding box center [139, 125] width 132 height 15
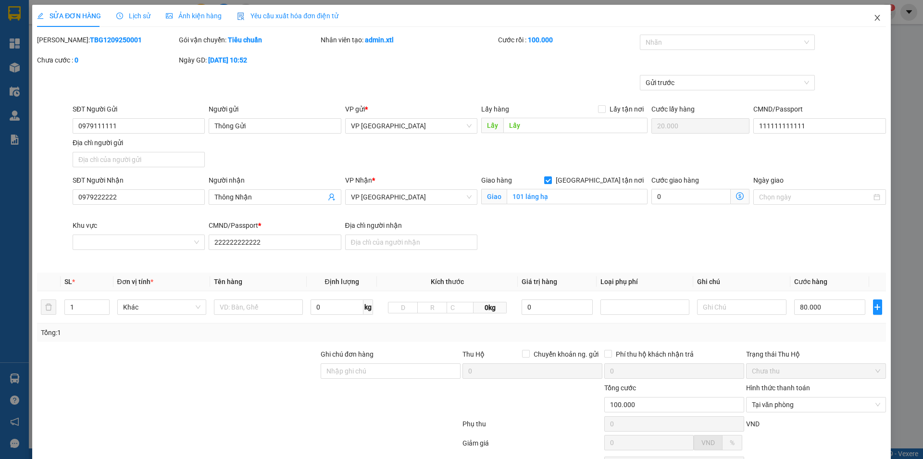
click at [874, 17] on icon "close" at bounding box center [878, 18] width 8 height 8
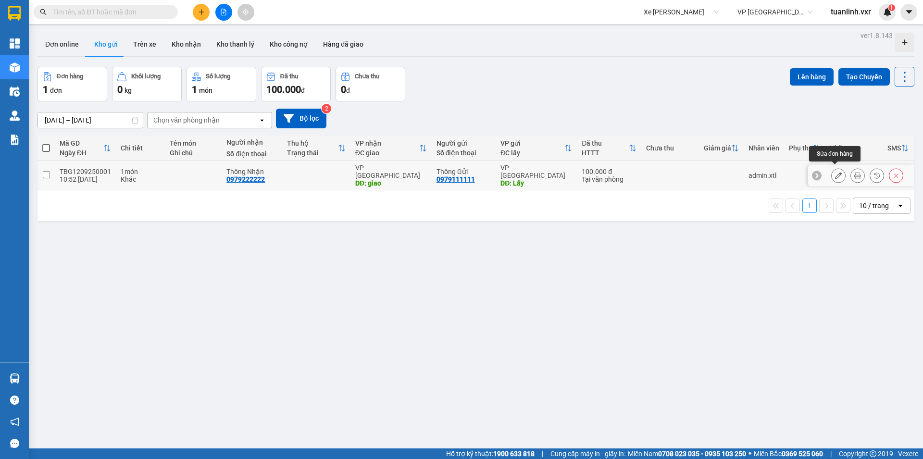
click at [835, 172] on icon at bounding box center [838, 175] width 7 height 7
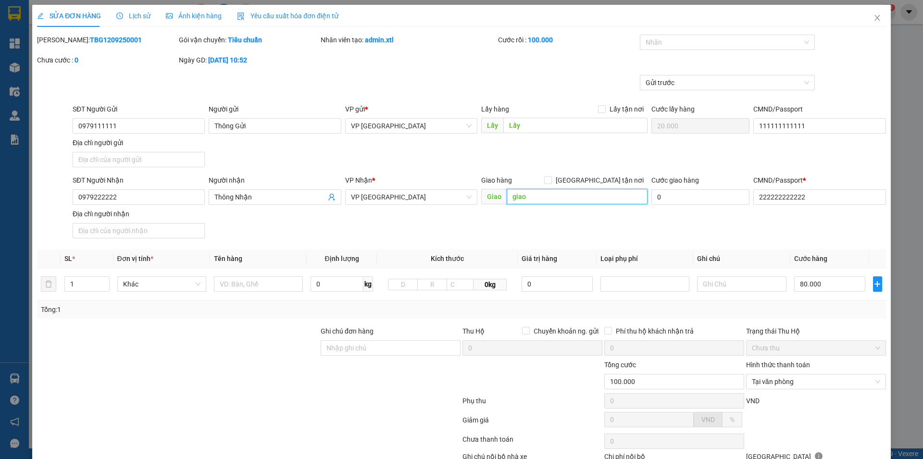
click at [558, 200] on input "giao" at bounding box center [577, 196] width 141 height 15
click at [591, 179] on div "Giao hàng Giao tận nơi" at bounding box center [564, 180] width 166 height 11
click at [551, 183] on input "[GEOGRAPHIC_DATA] tận nơi" at bounding box center [547, 180] width 7 height 7
checkbox input "true"
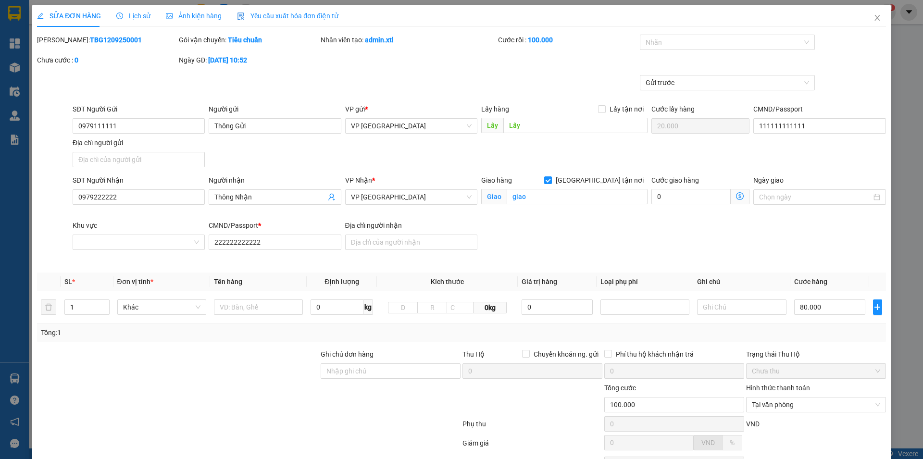
click at [543, 205] on div "Giao hàng Giao tận nơi Giao giao" at bounding box center [564, 192] width 166 height 34
click at [543, 200] on input "giao" at bounding box center [577, 196] width 141 height 15
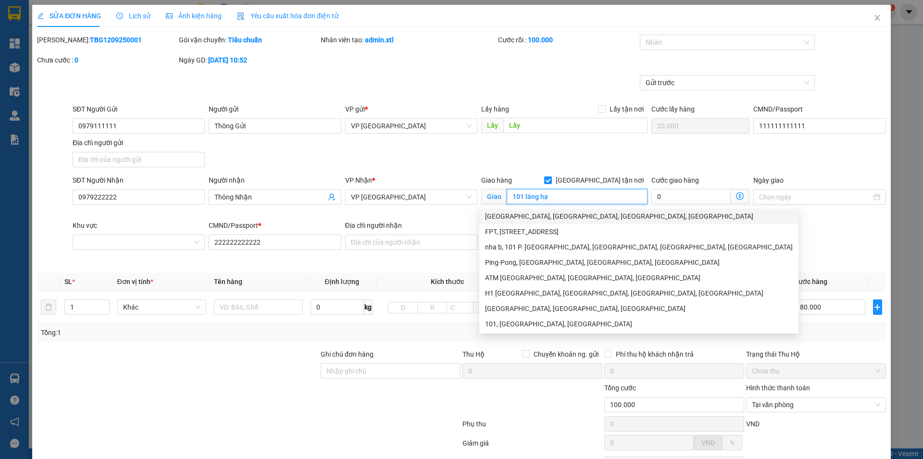
click at [607, 220] on div "101 Láng Hạ, Phường Láng Hạ, Quận Đống Đa, Thành phố Hà Nội" at bounding box center [639, 216] width 308 height 11
type input "101 Láng Hạ, Phường Láng Hạ, Quận Đống Đa, Thành phố Hà Nội"
click at [522, 147] on div "SĐT Người Gửi 0979111111 Người gửi Thông Gửi VP gửi * VP Hải Phòng Lấy hàng Lấy…" at bounding box center [480, 137] width 818 height 67
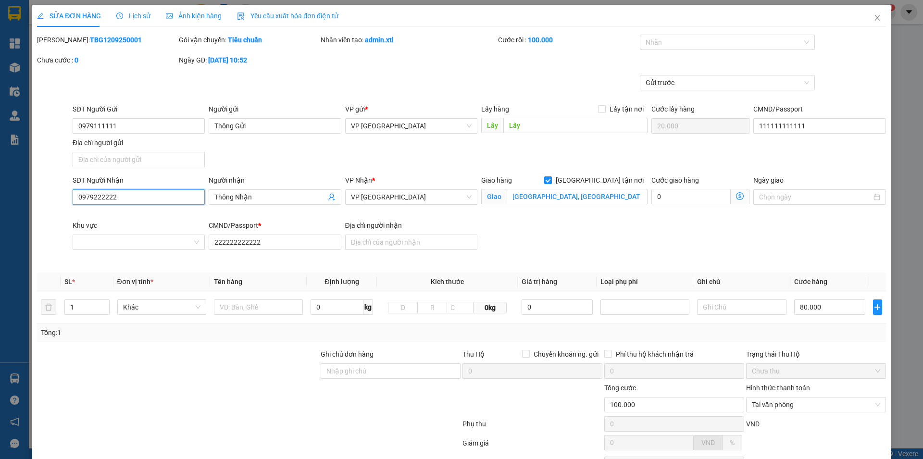
drag, startPoint x: 116, startPoint y: 194, endPoint x: 131, endPoint y: 197, distance: 14.7
click at [121, 197] on input "0979222222" at bounding box center [139, 197] width 132 height 15
click at [263, 201] on input "Thông Nhận" at bounding box center [270, 197] width 111 height 11
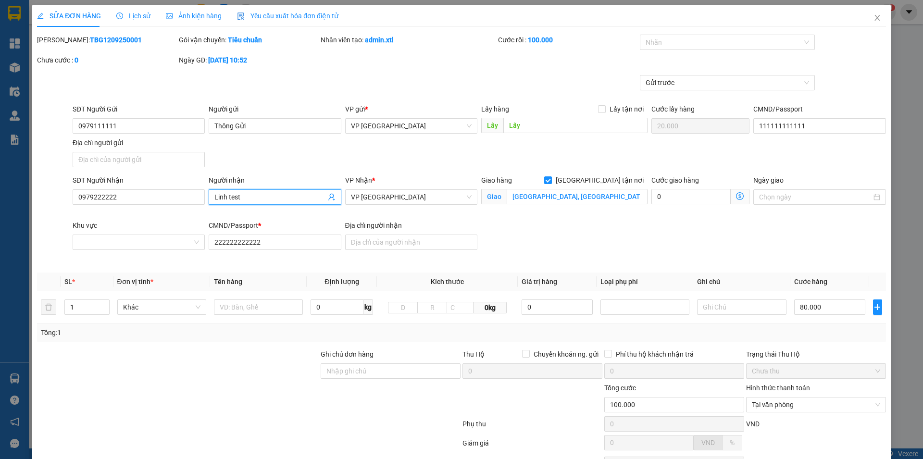
type input "Linh test"
click at [279, 149] on div "SĐT Người Gửi 0979111111 Người gửi Thông Gửi VP gửi * VP Hải Phòng Lấy hàng Lấy…" at bounding box center [480, 137] width 818 height 67
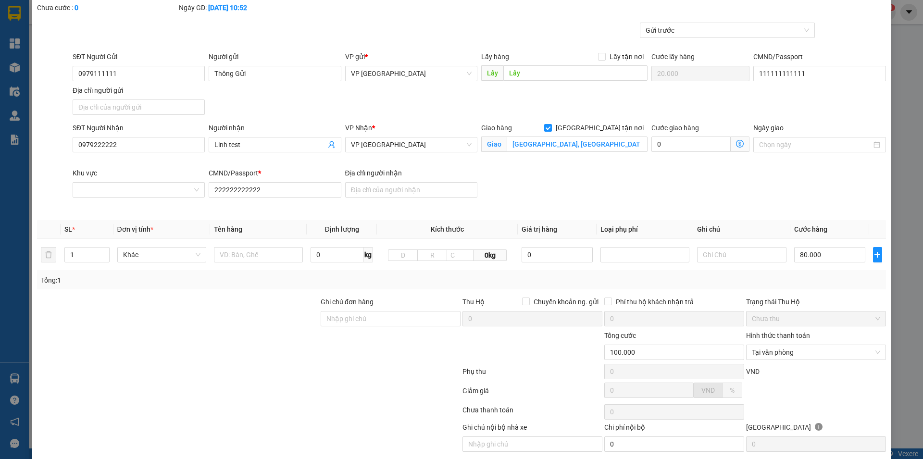
scroll to position [87, 0]
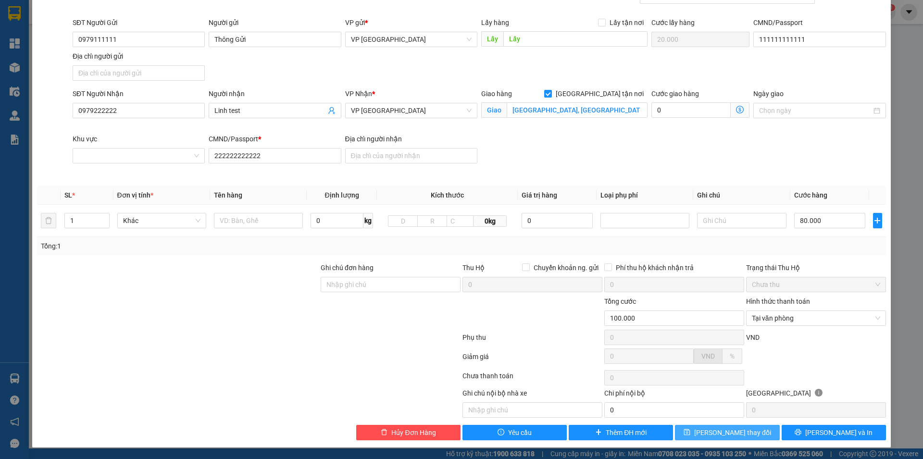
drag, startPoint x: 716, startPoint y: 439, endPoint x: 721, endPoint y: 437, distance: 5.2
click at [716, 438] on button "Lưu thay đổi" at bounding box center [727, 432] width 104 height 15
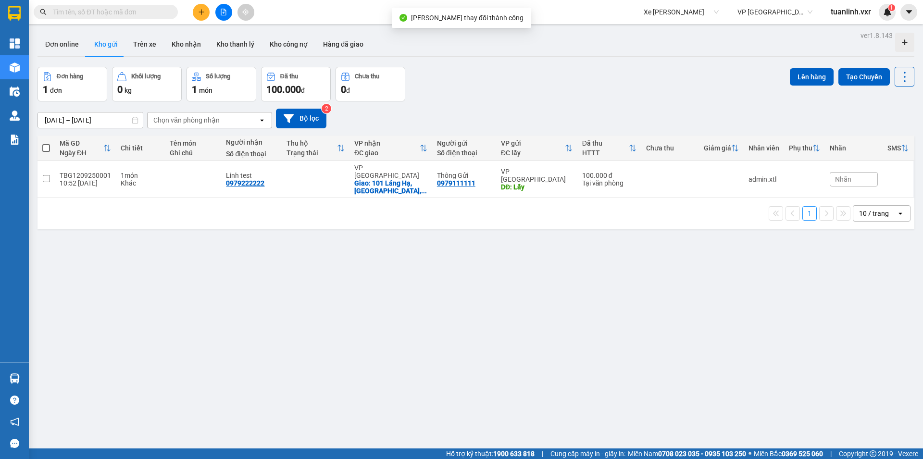
drag, startPoint x: 621, startPoint y: 237, endPoint x: 647, endPoint y: 231, distance: 26.6
click at [622, 238] on div "ver 1.8.143 Đơn online Kho gửi Trên xe Kho nhận Kho thanh lý Kho công nợ Hàng đ…" at bounding box center [476, 258] width 885 height 459
click at [296, 168] on td at bounding box center [316, 179] width 68 height 37
checkbox input "true"
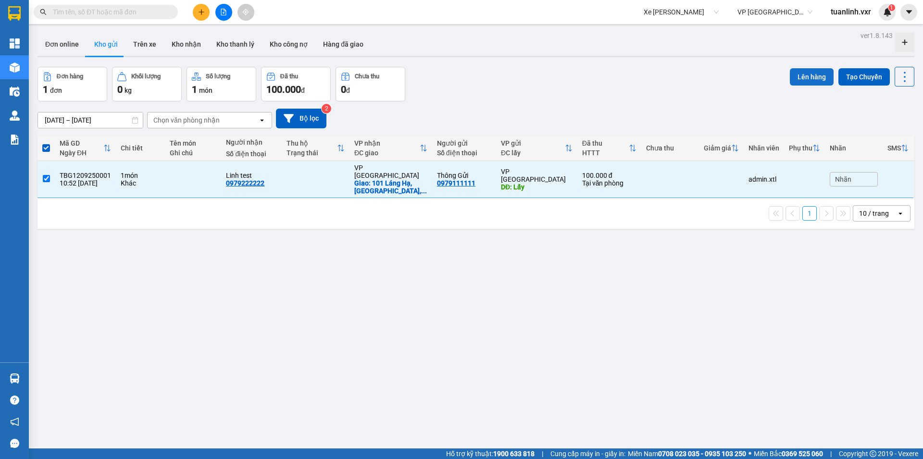
click at [796, 80] on button "Lên hàng" at bounding box center [812, 76] width 44 height 17
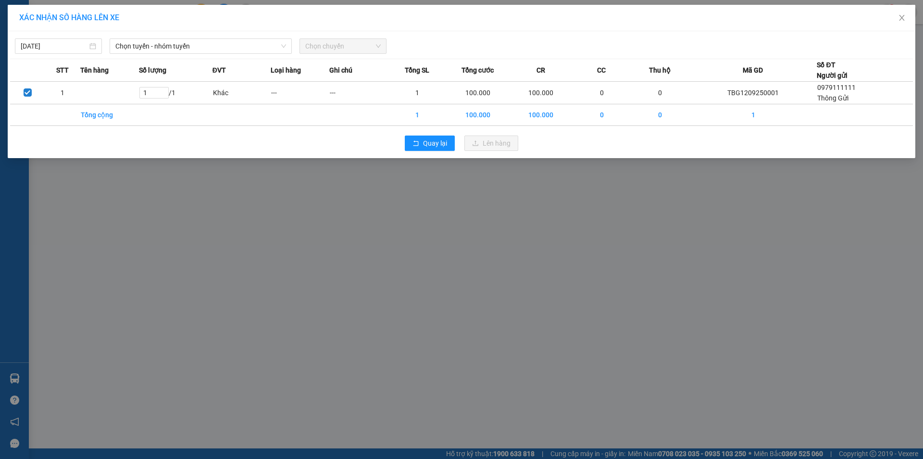
click at [180, 54] on div "13/09/2025 Chọn tuyến - nhóm tuyến Chọn chuyến STT Tên hàng Số lượng ĐVT Loại h…" at bounding box center [462, 94] width 908 height 127
click at [194, 46] on span "Chọn tuyến - nhóm tuyến" at bounding box center [200, 46] width 171 height 14
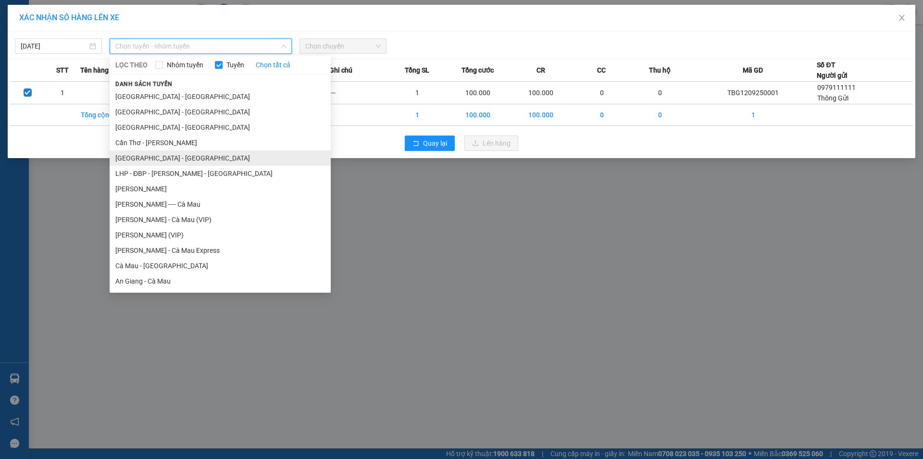
drag, startPoint x: 155, startPoint y: 161, endPoint x: 371, endPoint y: 66, distance: 236.0
click at [174, 161] on li "Hà Nội - Thái Bình" at bounding box center [220, 158] width 221 height 15
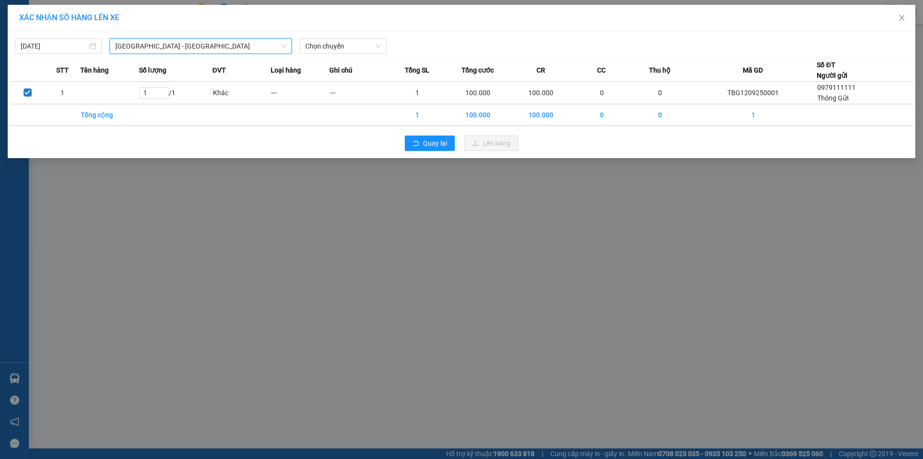
click at [266, 45] on span "Hà Nội - Thái Bình" at bounding box center [200, 46] width 171 height 14
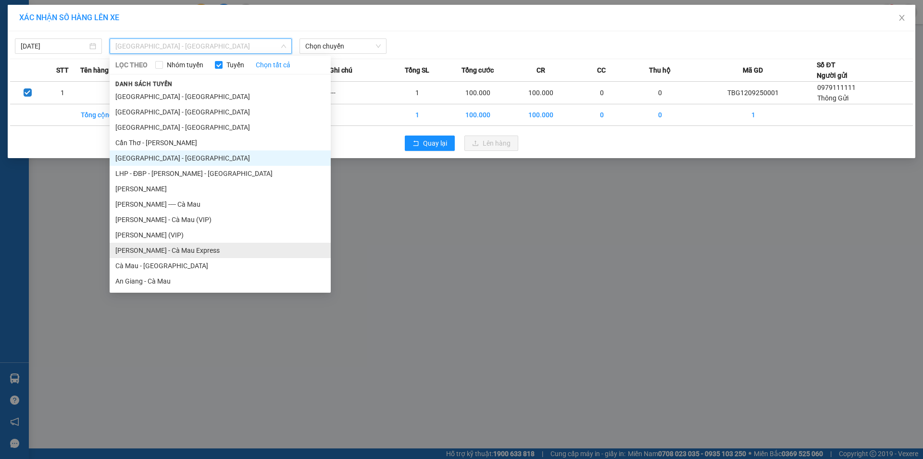
click at [212, 249] on li "Cao Bằng - Cà Mau Express" at bounding box center [220, 250] width 221 height 15
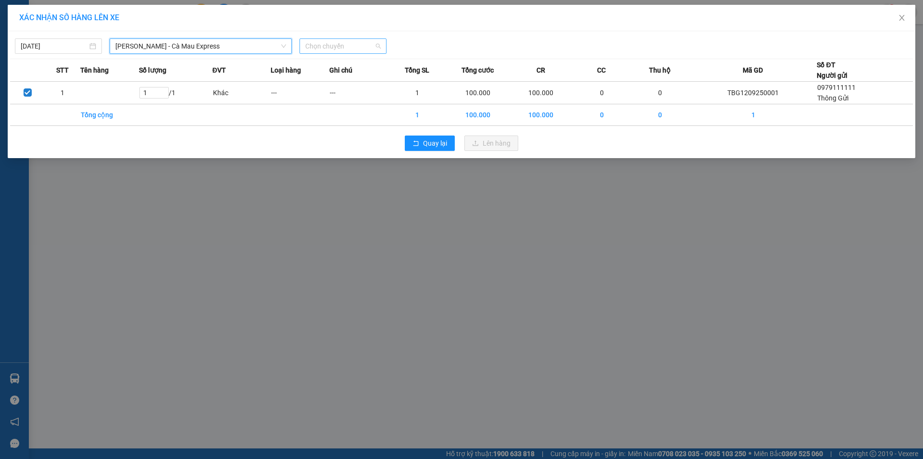
click at [354, 43] on span "Chọn chuyến" at bounding box center [343, 46] width 76 height 14
click at [231, 46] on span "Cao Bằng - Cà Mau Express" at bounding box center [200, 46] width 171 height 14
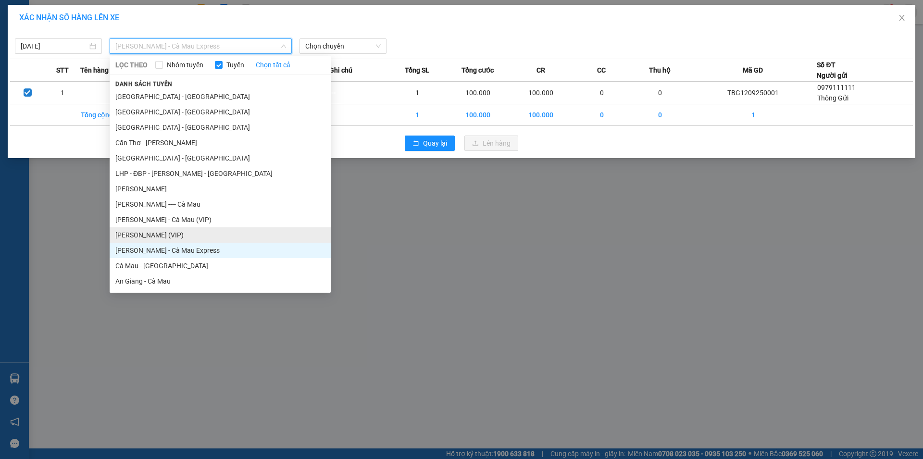
click at [176, 238] on li "Cà Mau - Cao Bằng (VIP)" at bounding box center [220, 234] width 221 height 15
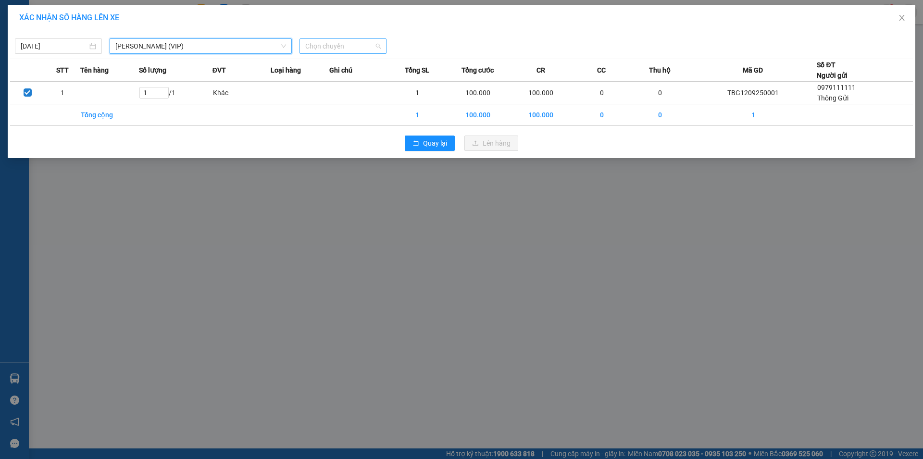
click at [345, 53] on div "Chọn chuyến" at bounding box center [343, 45] width 87 height 15
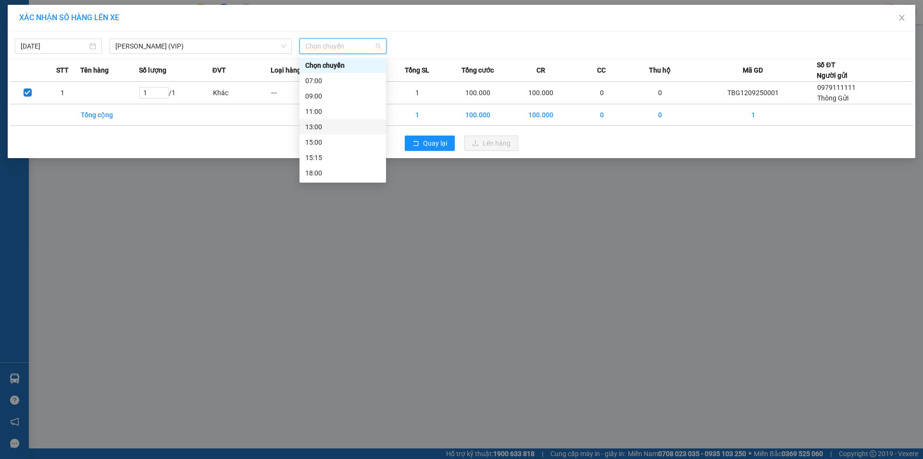
click at [353, 122] on div "13:00" at bounding box center [342, 127] width 75 height 11
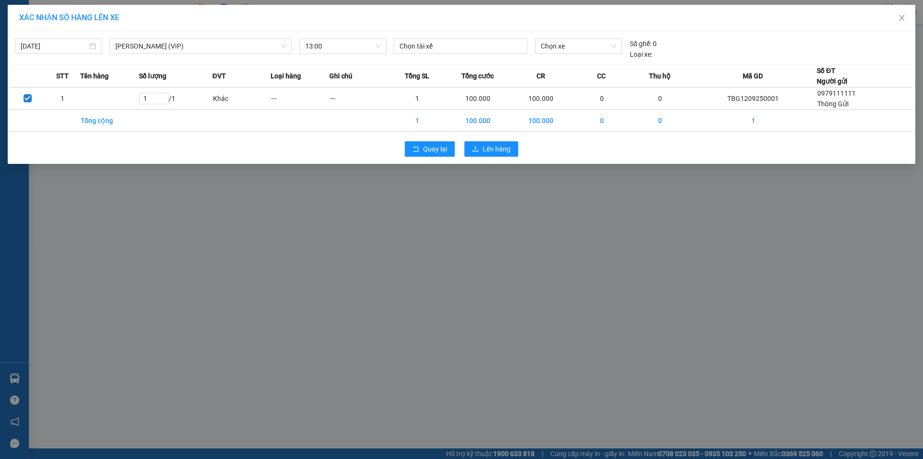
click at [490, 158] on div "Quay lại Lên hàng" at bounding box center [461, 149] width 903 height 25
click at [492, 152] on span "Lên hàng" at bounding box center [497, 149] width 28 height 11
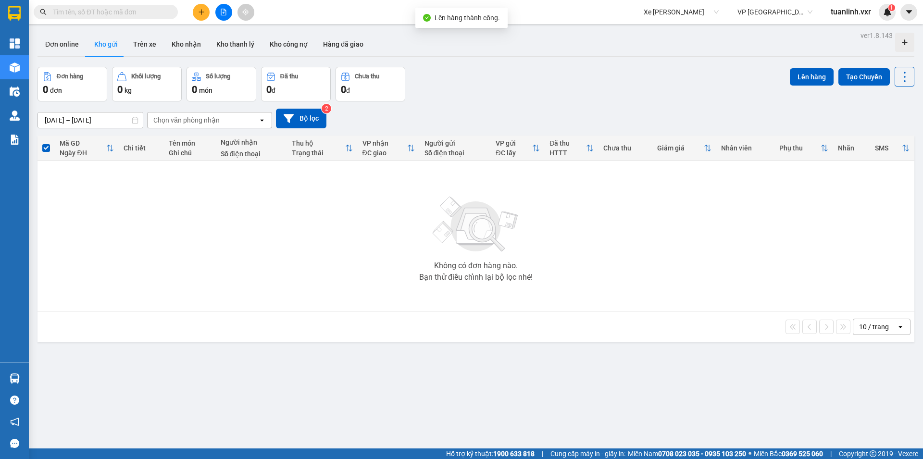
click at [527, 90] on div "Đơn hàng 0 đơn Khối lượng 0 kg Số lượng 0 món Đã thu 0 đ Chưa thu 0 đ Lên hàng …" at bounding box center [476, 84] width 877 height 35
click at [138, 45] on button "Trên xe" at bounding box center [145, 44] width 38 height 23
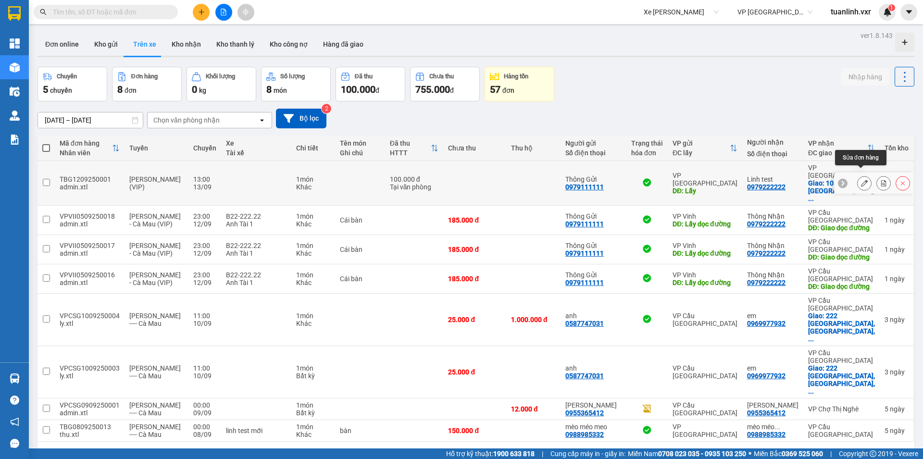
click at [863, 180] on icon at bounding box center [864, 183] width 7 height 7
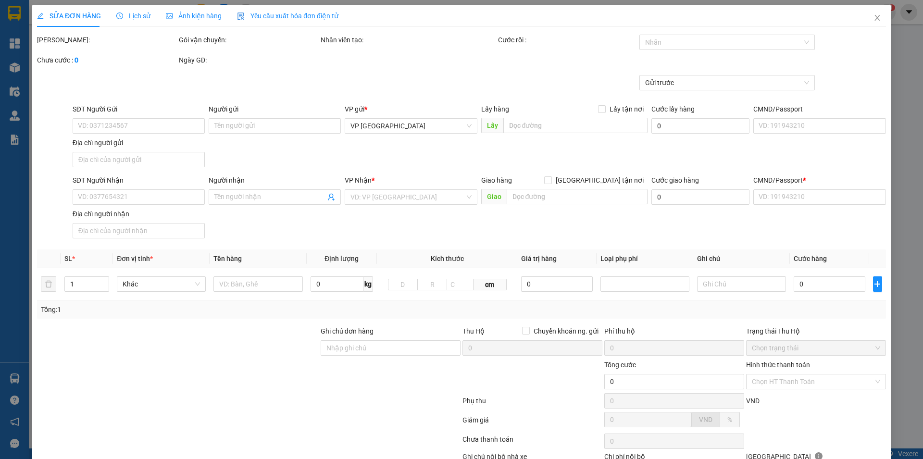
type input "0979111111"
type input "Thông Gửi"
type input "Lấy"
type input "20.000"
type input "111111111111"
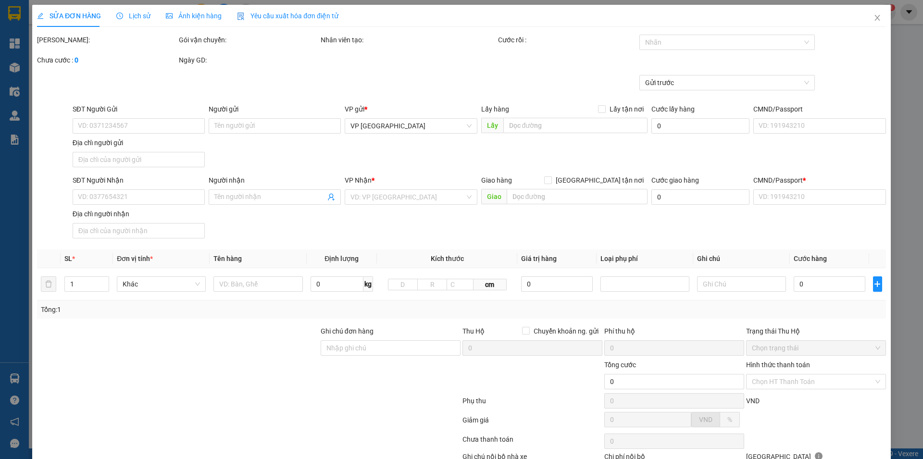
type input "0979222222"
type input "Linh test"
checkbox input "true"
type input "101 Láng Hạ, Phường Láng Hạ, Quận Đống Đa, Thành phố Hà Nội"
type input "222222222222"
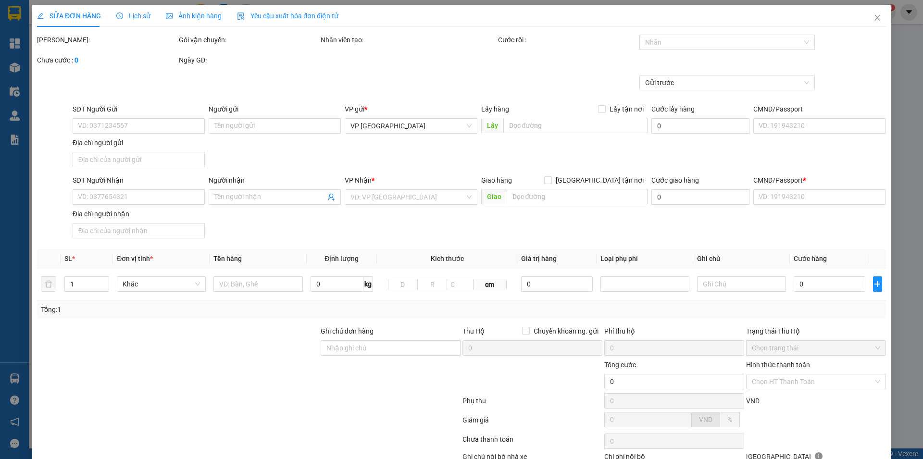
type input "100.000"
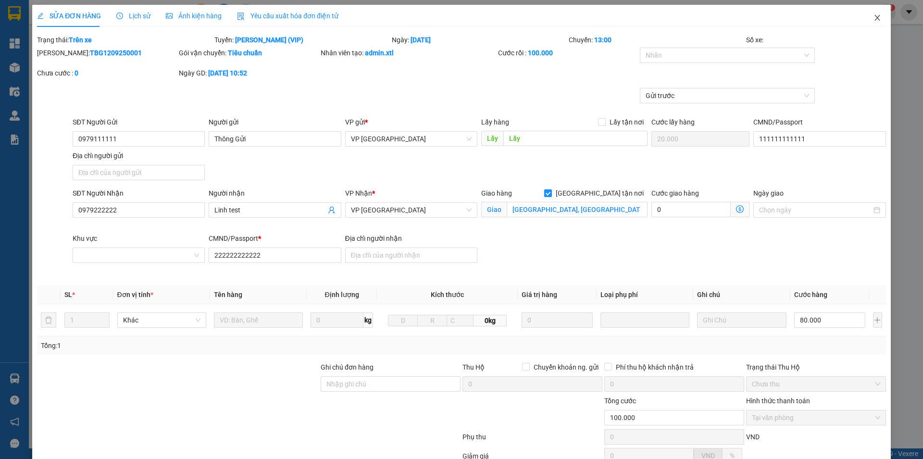
click at [880, 18] on span "Close" at bounding box center [877, 18] width 27 height 27
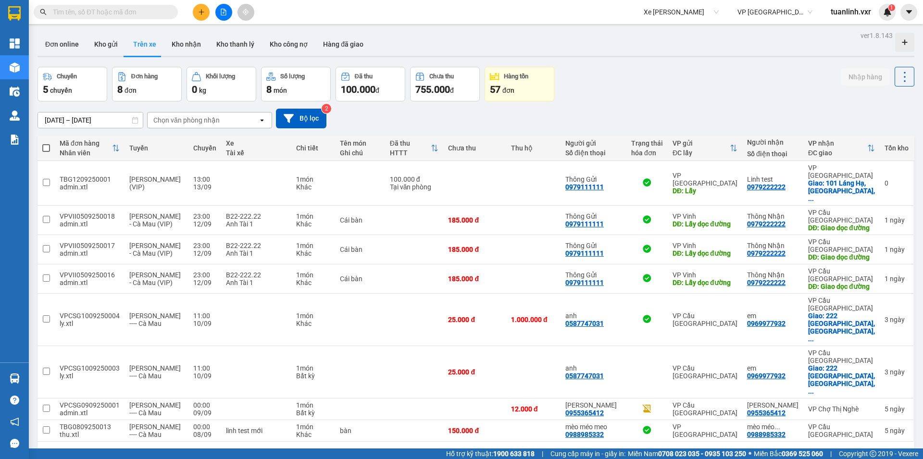
click at [127, 11] on input "text" at bounding box center [110, 12] width 114 height 11
paste input "HNVD2808250076"
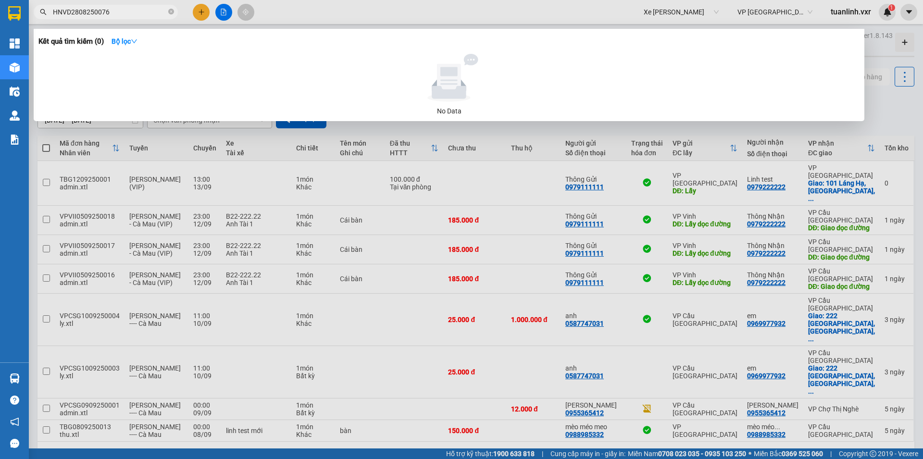
type input "HNVD2808250076"
click at [524, 16] on div at bounding box center [461, 229] width 923 height 459
